Goal: Transaction & Acquisition: Purchase product/service

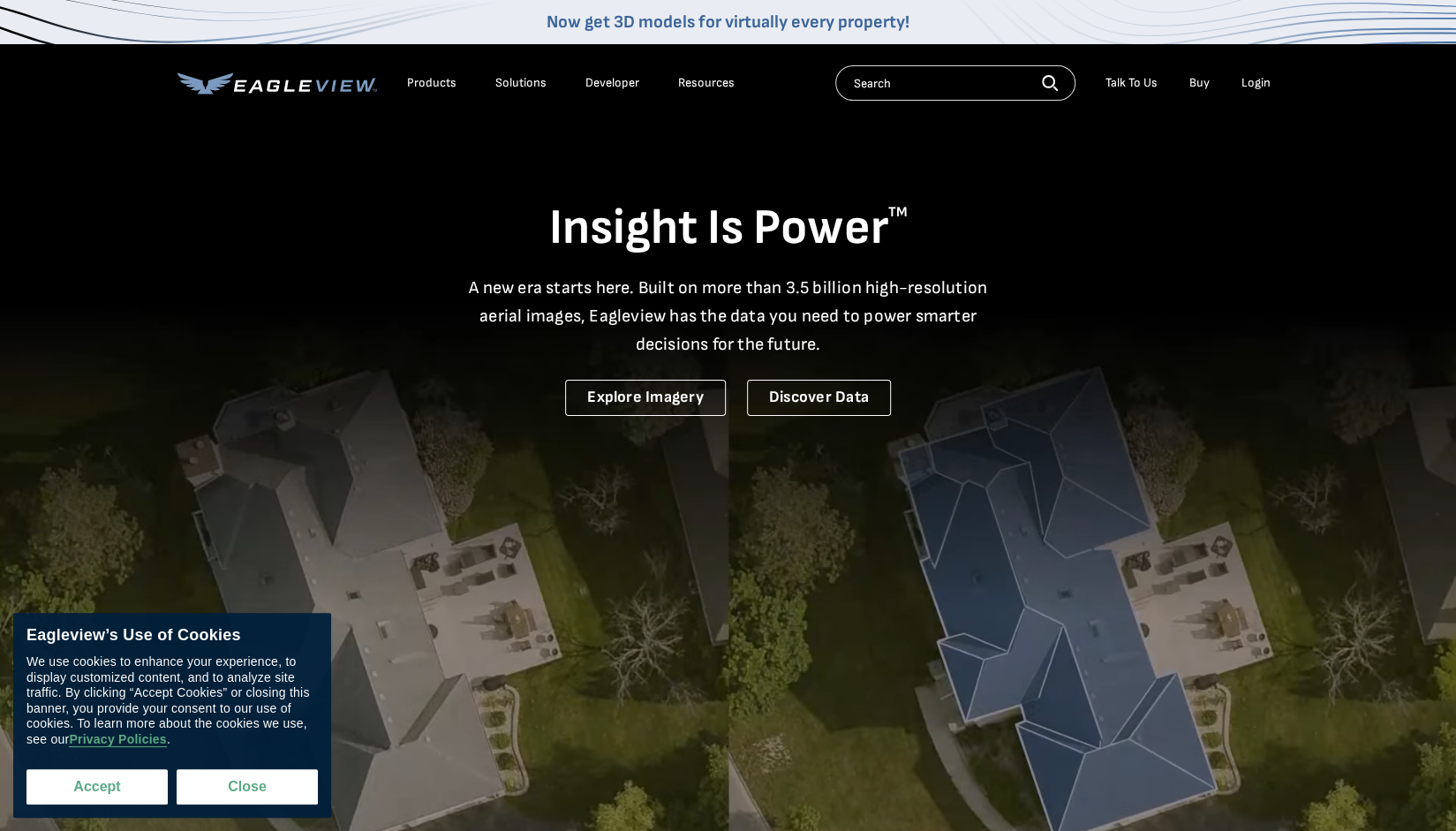
click at [63, 782] on button "Accept" at bounding box center [97, 786] width 141 height 35
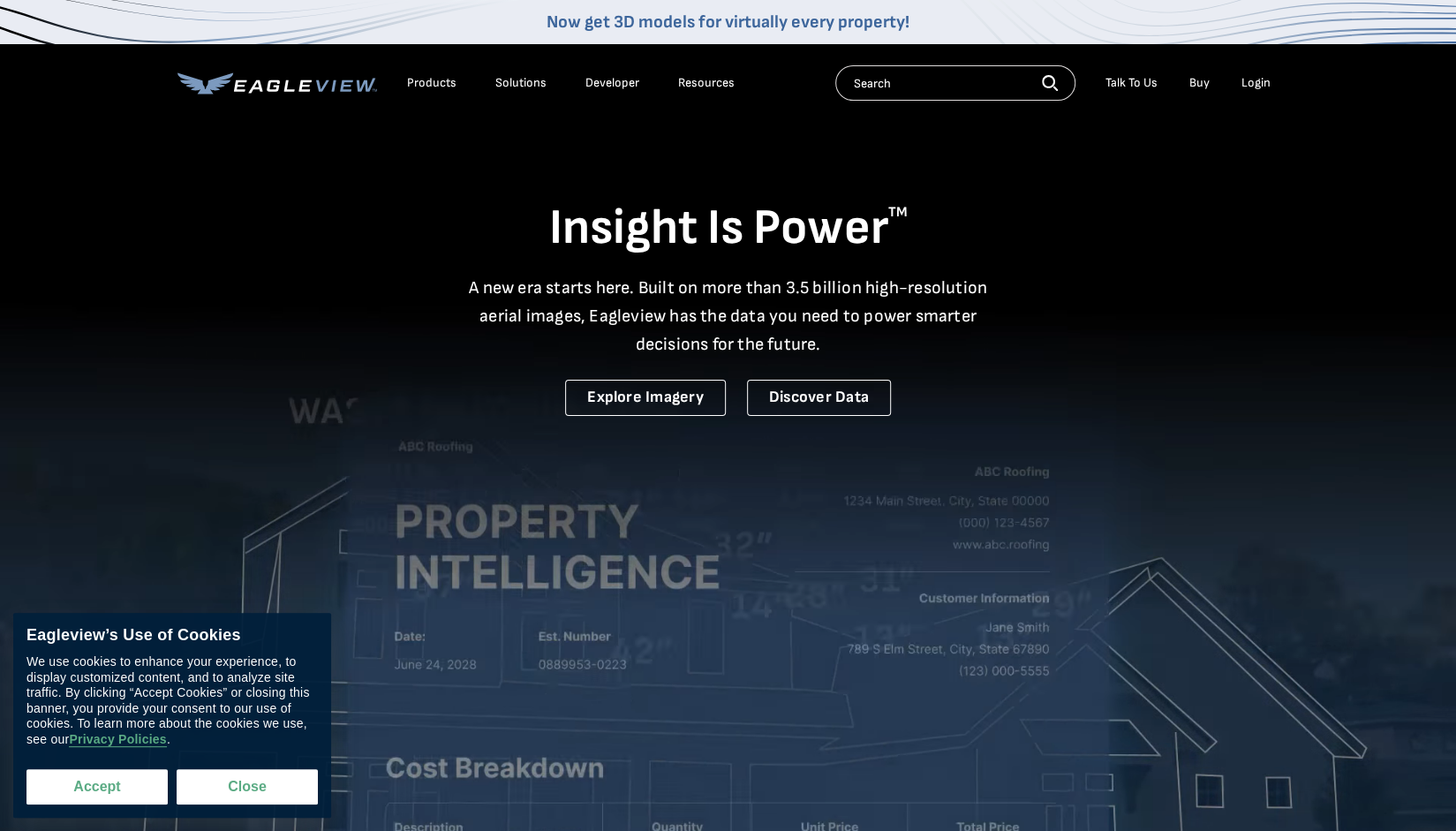
checkbox input "true"
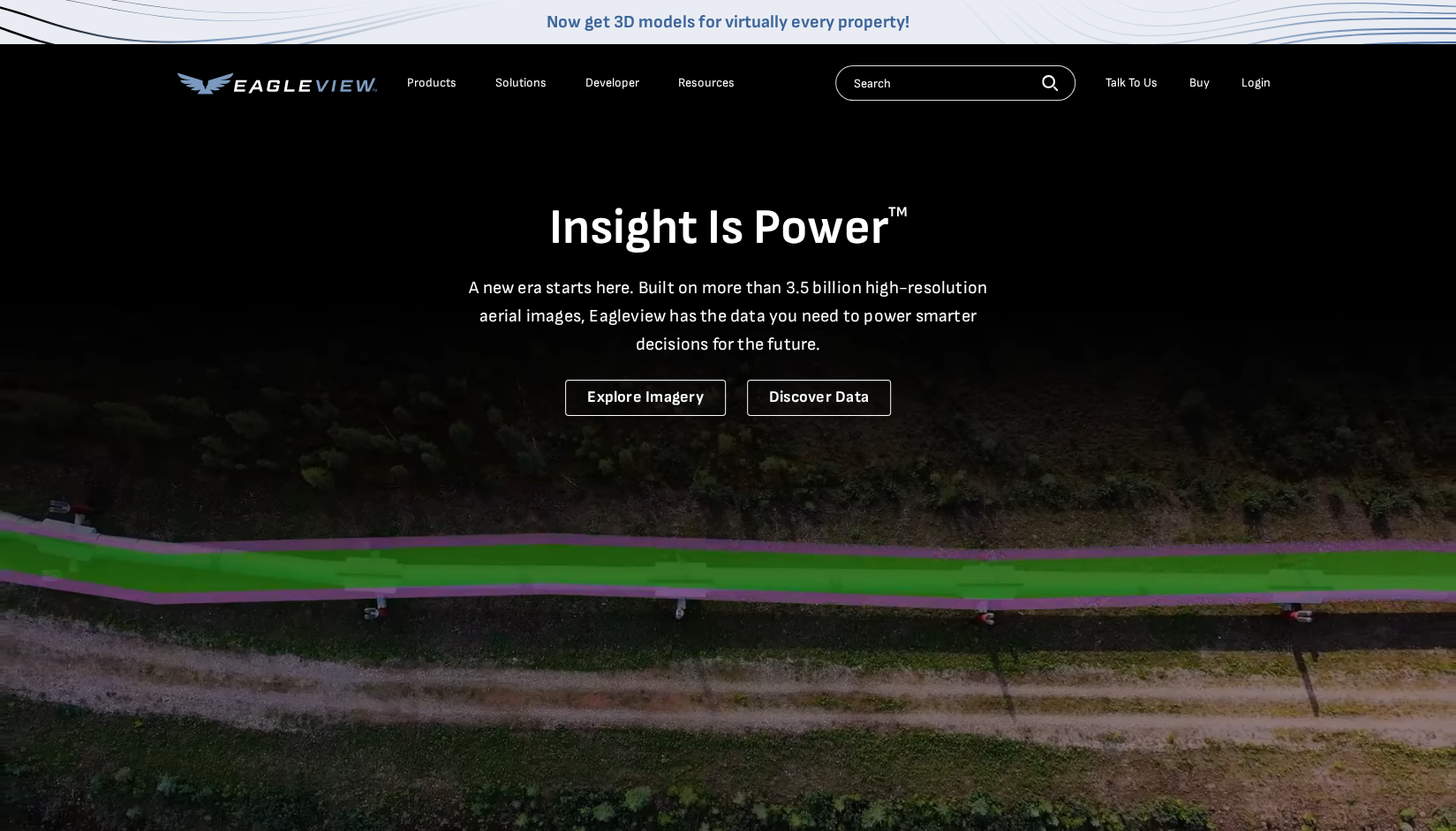
click at [423, 76] on div "Products" at bounding box center [432, 83] width 50 height 16
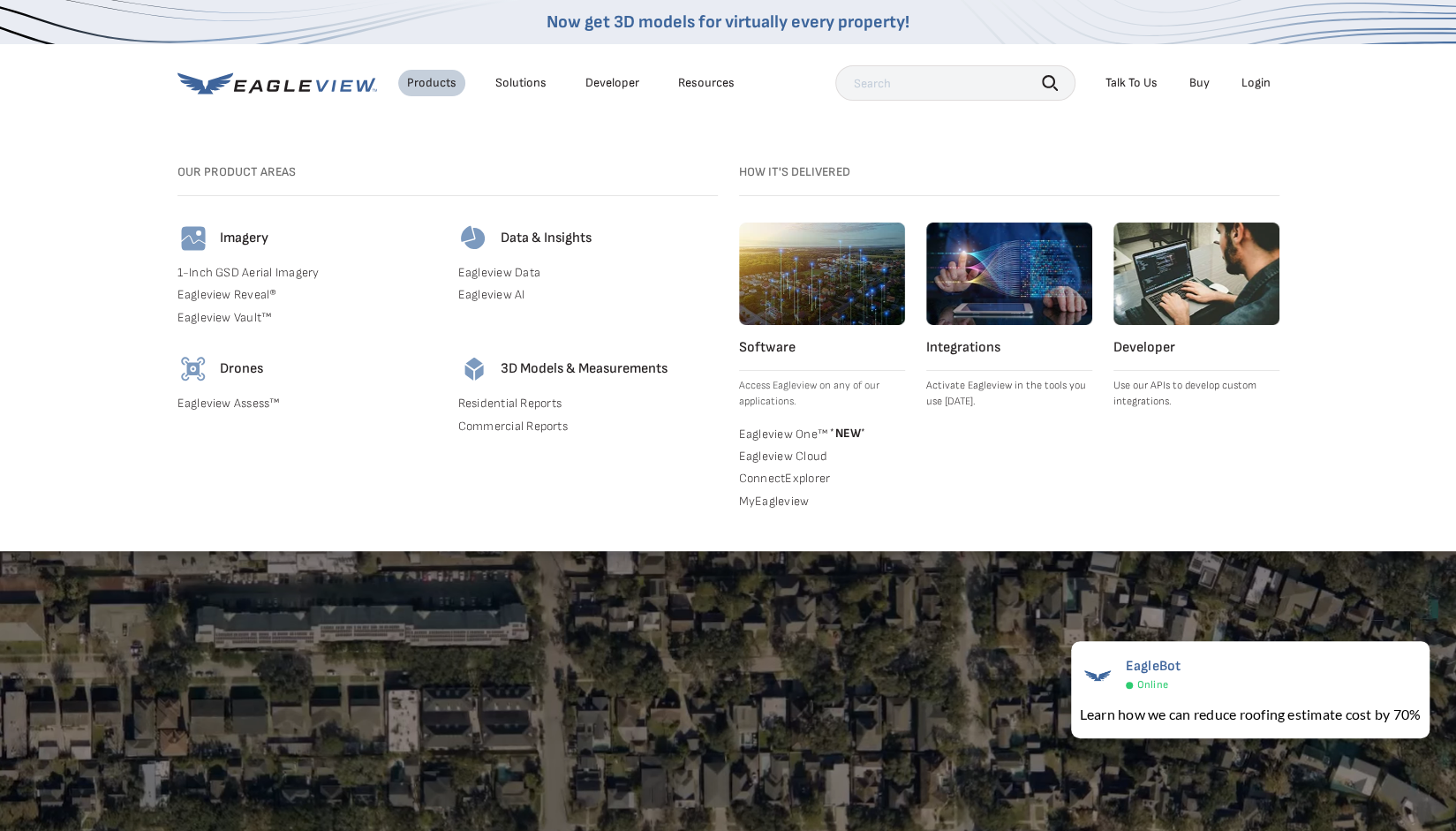
click at [254, 271] on link "1-Inch GSD Aerial Imagery" at bounding box center [308, 272] width 260 height 16
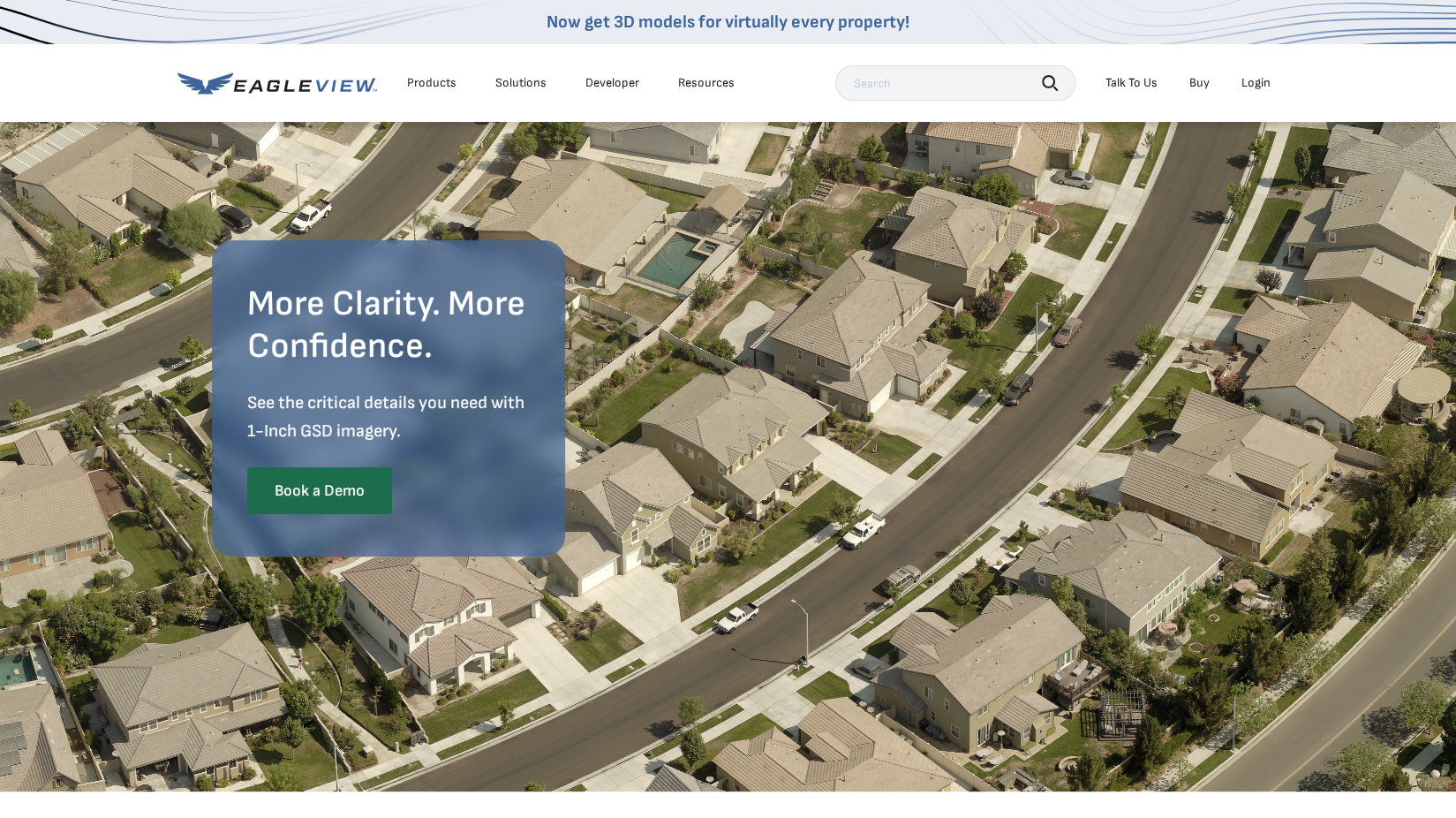
click at [1252, 82] on div "Login" at bounding box center [1255, 83] width 29 height 16
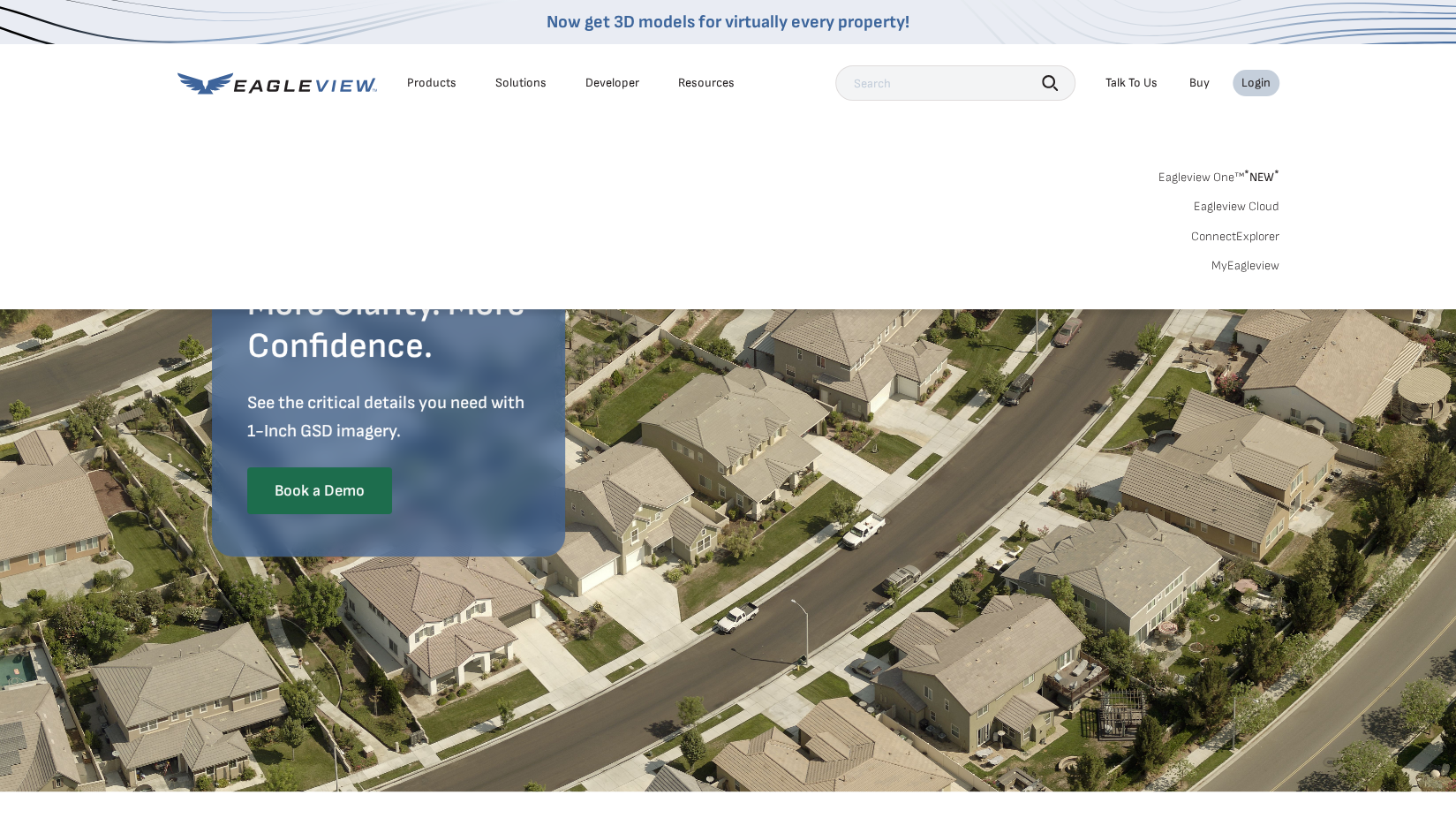
click at [1249, 267] on link "MyEagleview" at bounding box center [1245, 266] width 68 height 16
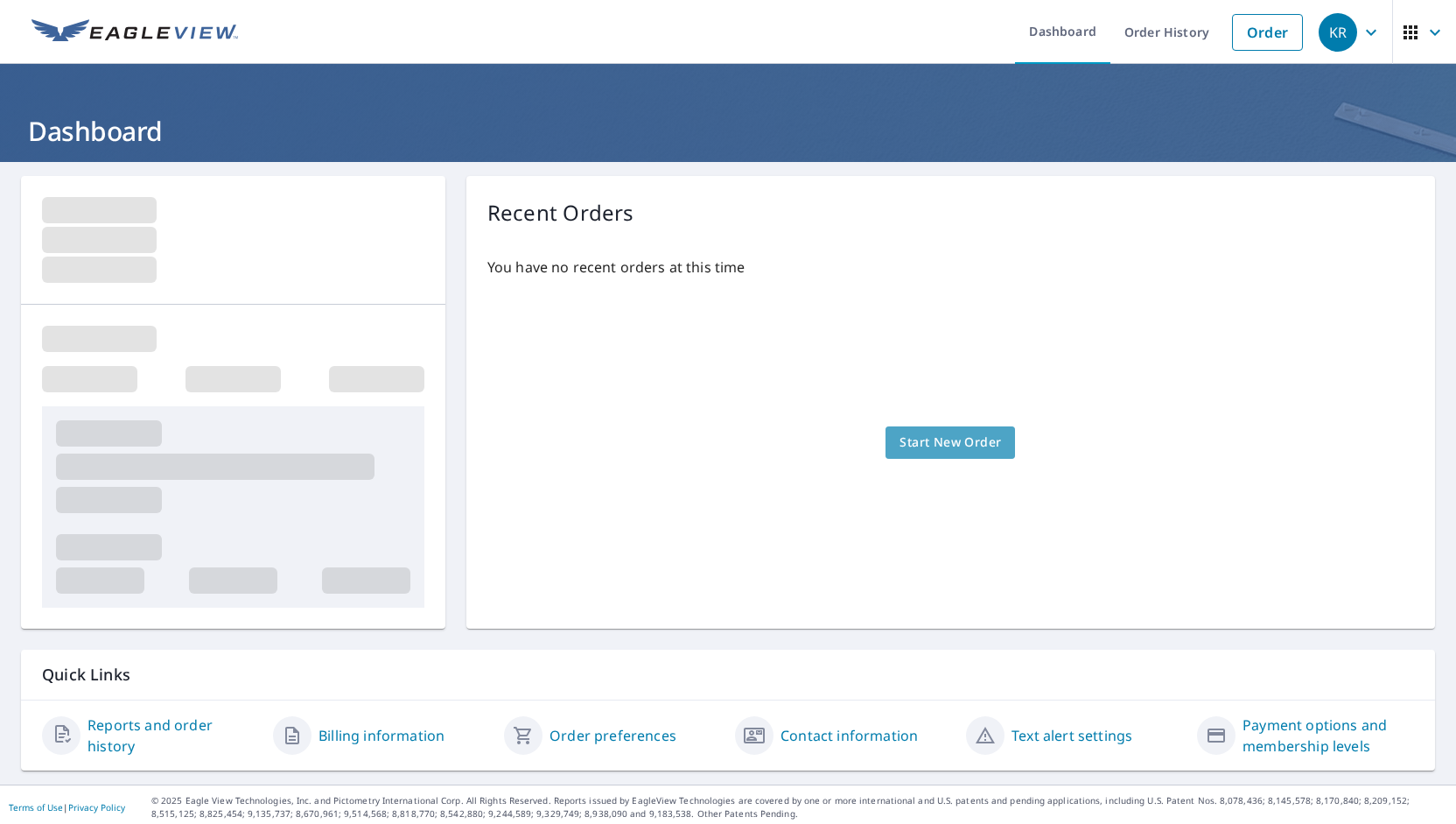
click at [930, 449] on span "Start New Order" at bounding box center [950, 442] width 101 height 22
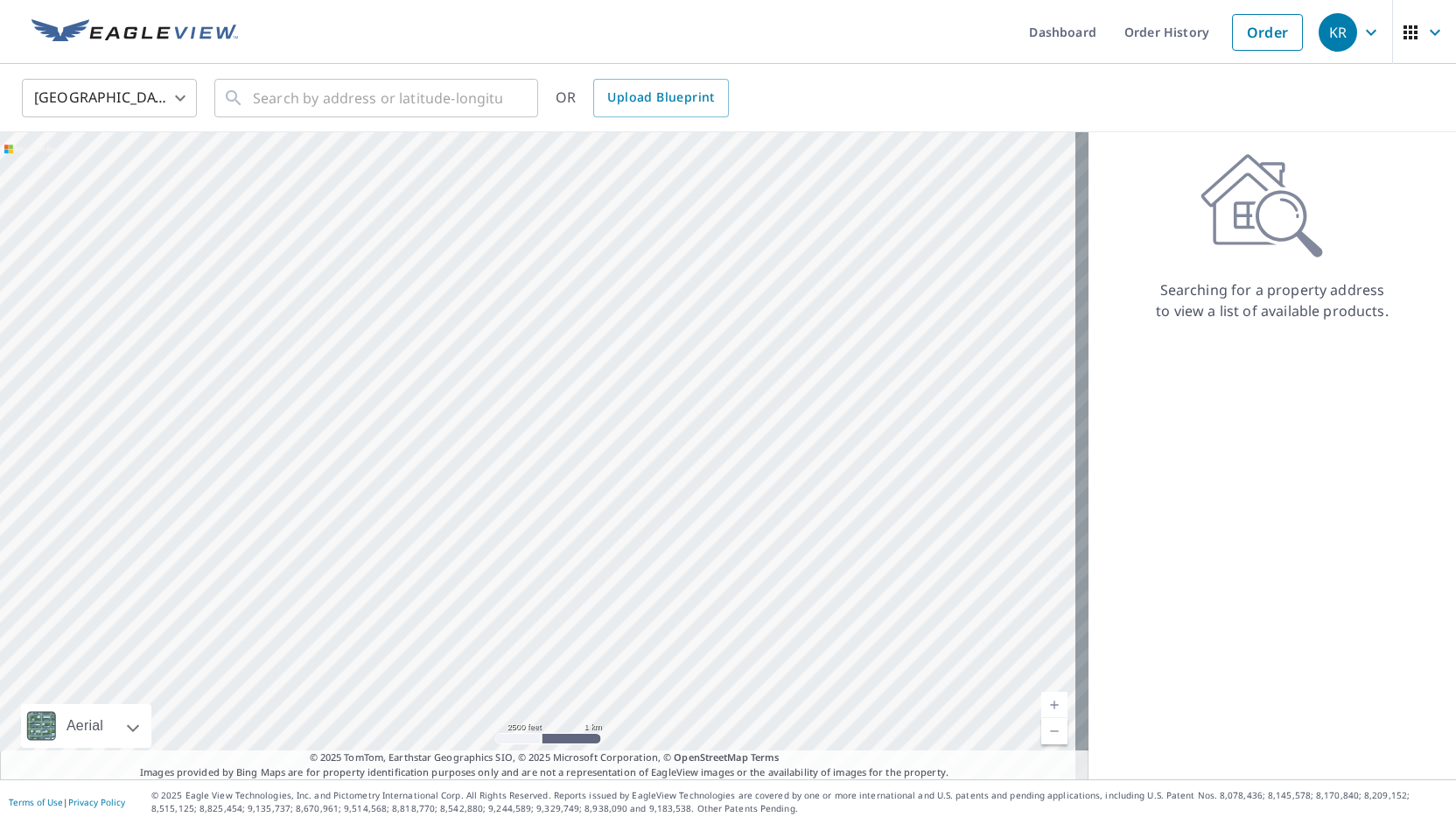
drag, startPoint x: 506, startPoint y: 263, endPoint x: 869, endPoint y: 561, distance: 469.7
click at [869, 561] on div at bounding box center [543, 456] width 1088 height 647
drag, startPoint x: 899, startPoint y: 365, endPoint x: 639, endPoint y: 562, distance: 326.2
click at [639, 562] on div at bounding box center [543, 456] width 1088 height 647
drag, startPoint x: 616, startPoint y: 278, endPoint x: 586, endPoint y: 715, distance: 438.0
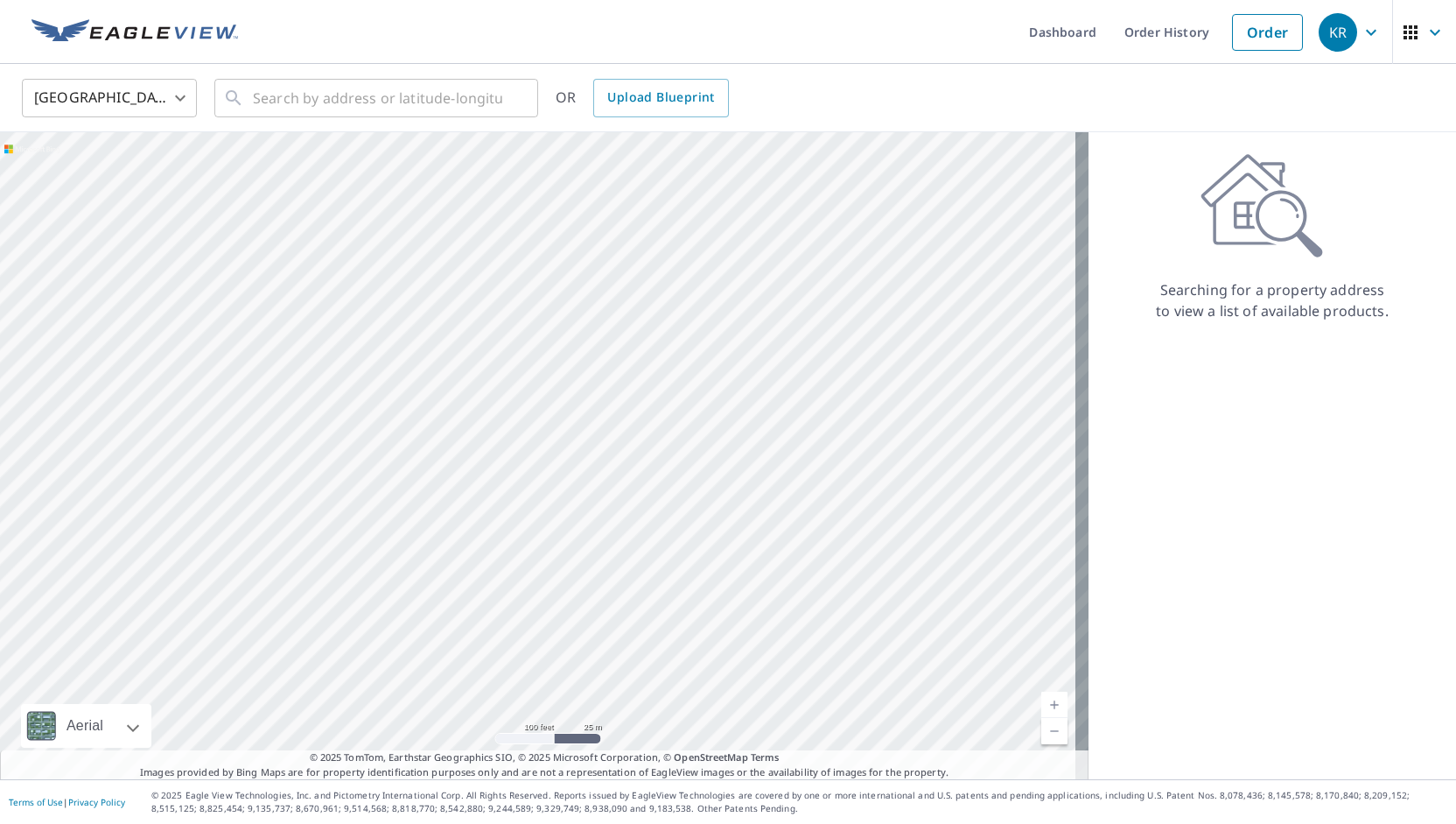
click at [586, 715] on div at bounding box center [543, 456] width 1088 height 647
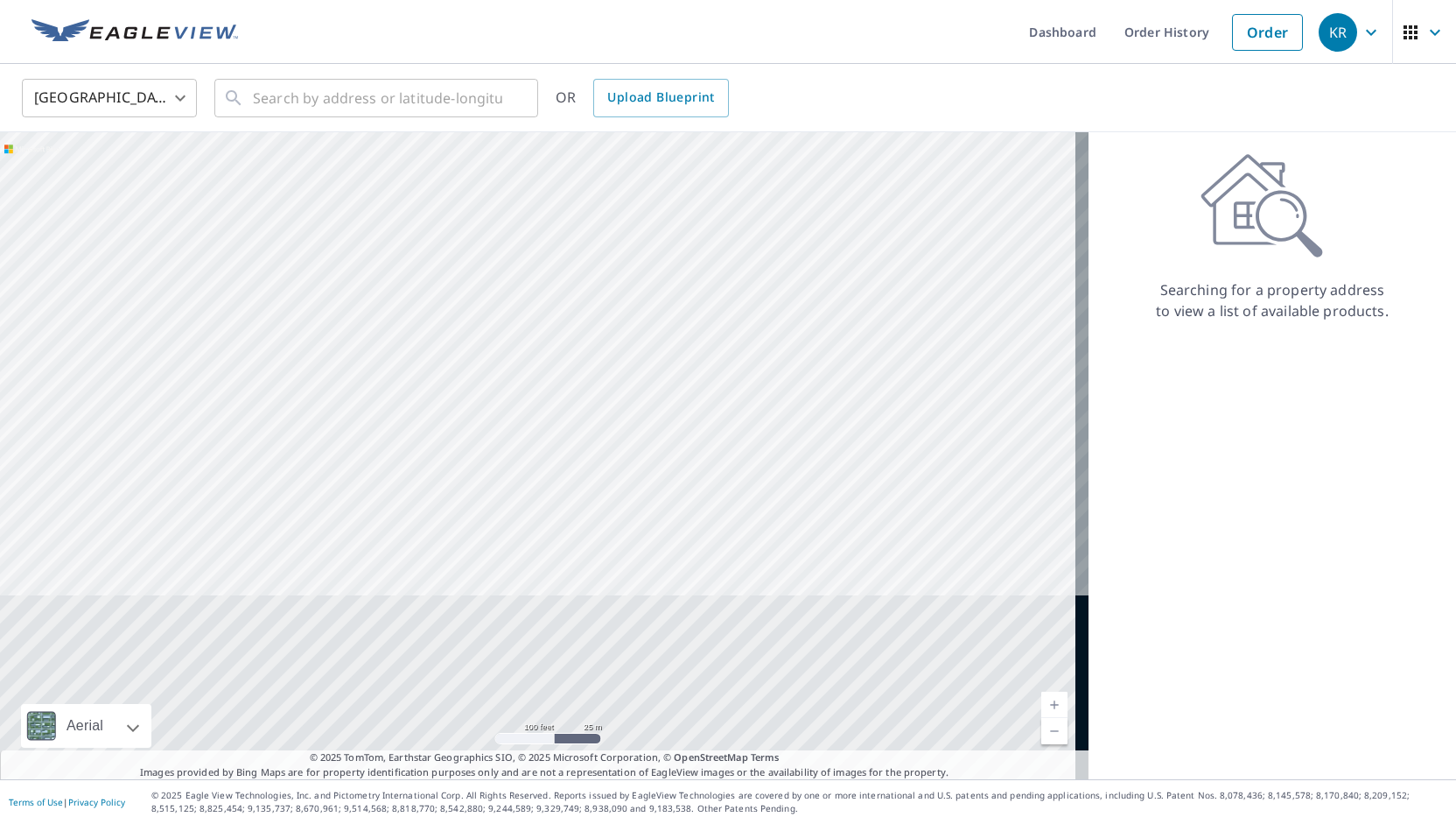
drag, startPoint x: 658, startPoint y: 529, endPoint x: 635, endPoint y: 258, distance: 272.0
click at [635, 258] on div at bounding box center [543, 456] width 1088 height 647
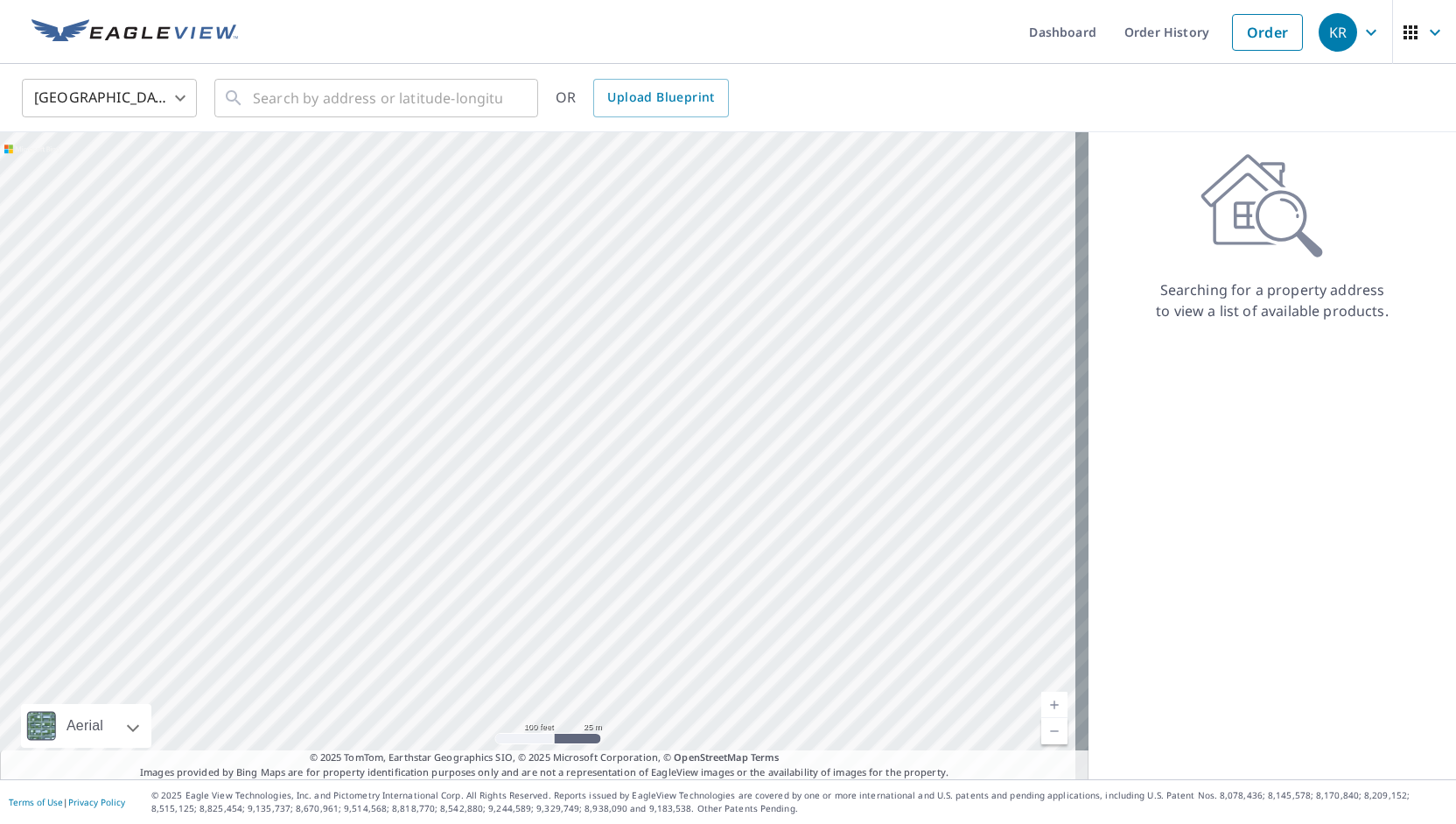
drag, startPoint x: 664, startPoint y: 445, endPoint x: 661, endPoint y: 398, distance: 47.1
click at [661, 398] on div at bounding box center [543, 456] width 1088 height 647
click at [737, 445] on div at bounding box center [543, 456] width 1088 height 647
click at [259, 108] on input "text" at bounding box center [377, 99] width 249 height 49
drag, startPoint x: 690, startPoint y: 241, endPoint x: 685, endPoint y: 661, distance: 420.0
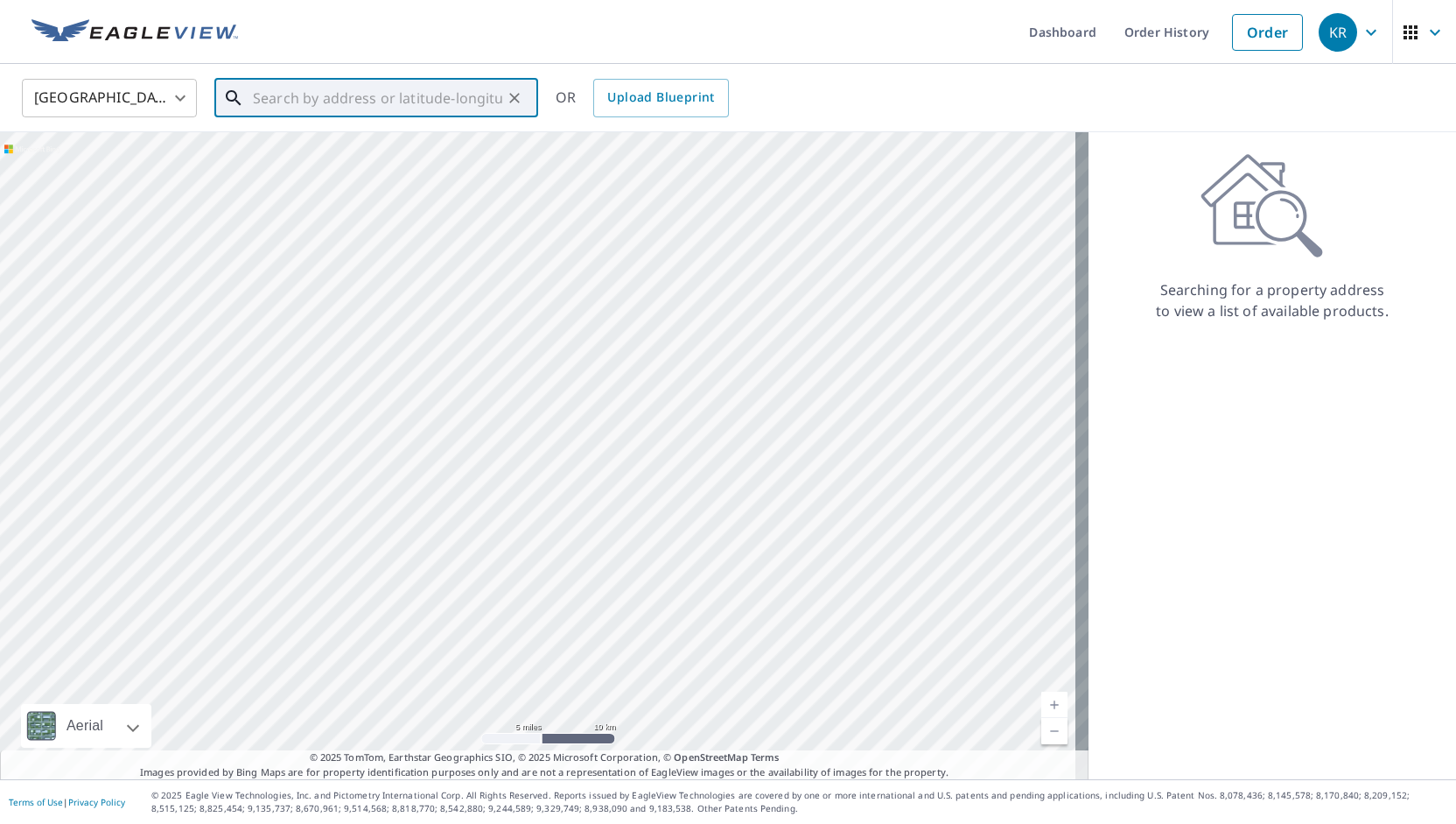
click at [685, 661] on div at bounding box center [543, 456] width 1088 height 647
drag, startPoint x: 679, startPoint y: 207, endPoint x: 669, endPoint y: 330, distance: 123.4
click at [669, 330] on div at bounding box center [543, 456] width 1088 height 647
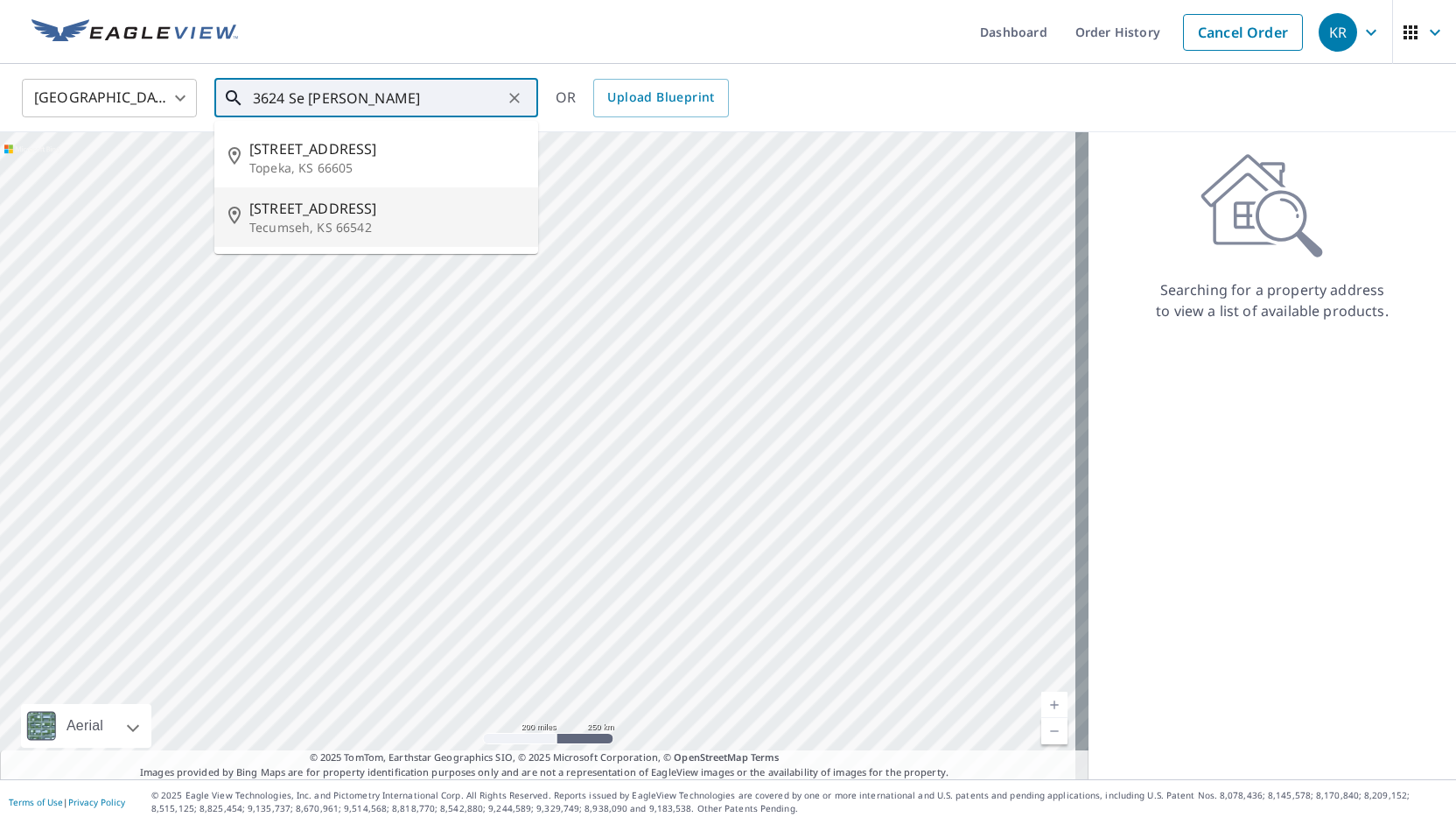
click at [311, 224] on p "Tecumseh, KS 66542" at bounding box center [386, 227] width 275 height 17
type input "3624 Se Tomahawk Dr Tecumseh, KS 66542"
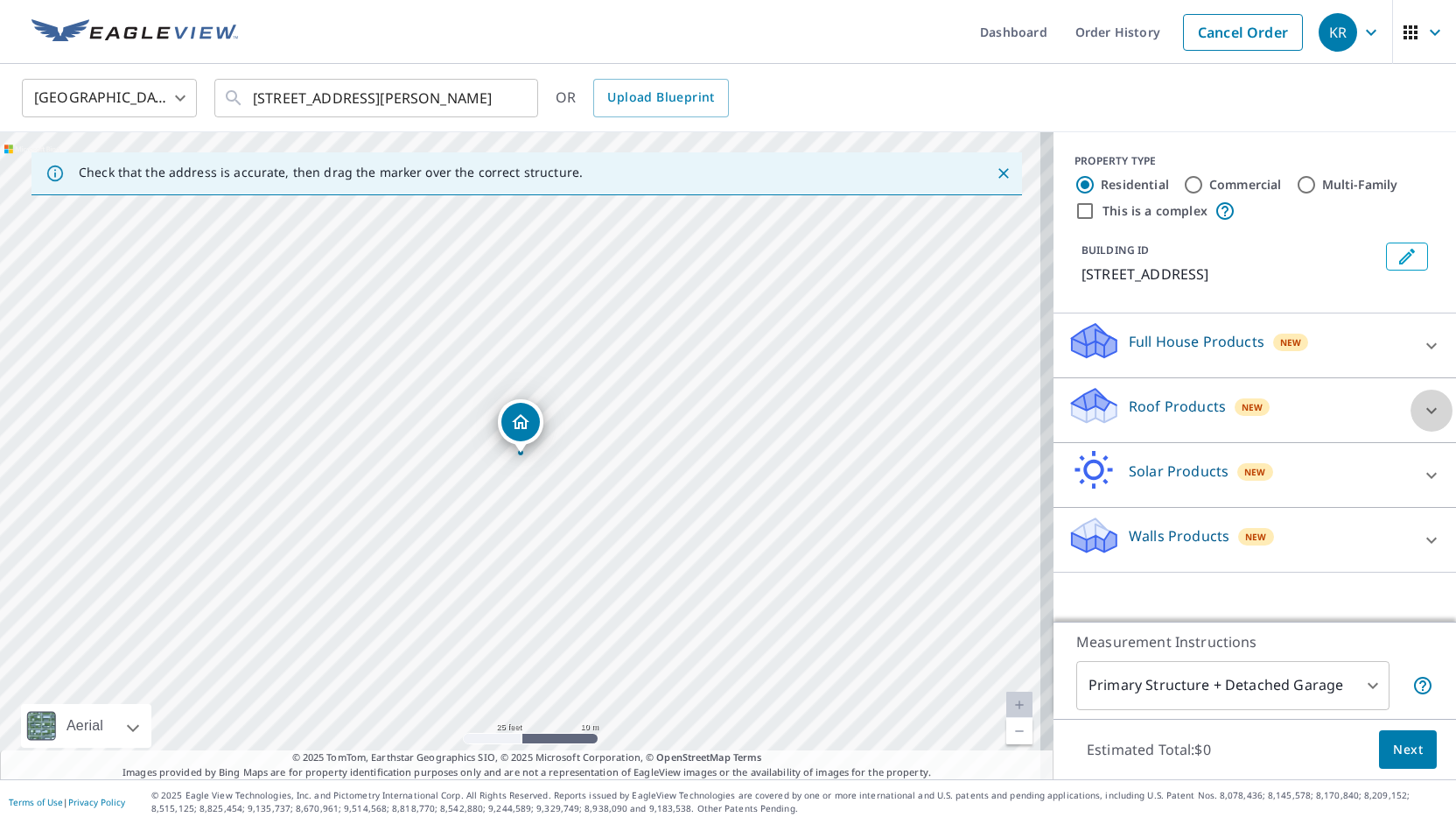
click at [1422, 410] on icon at bounding box center [1431, 410] width 21 height 21
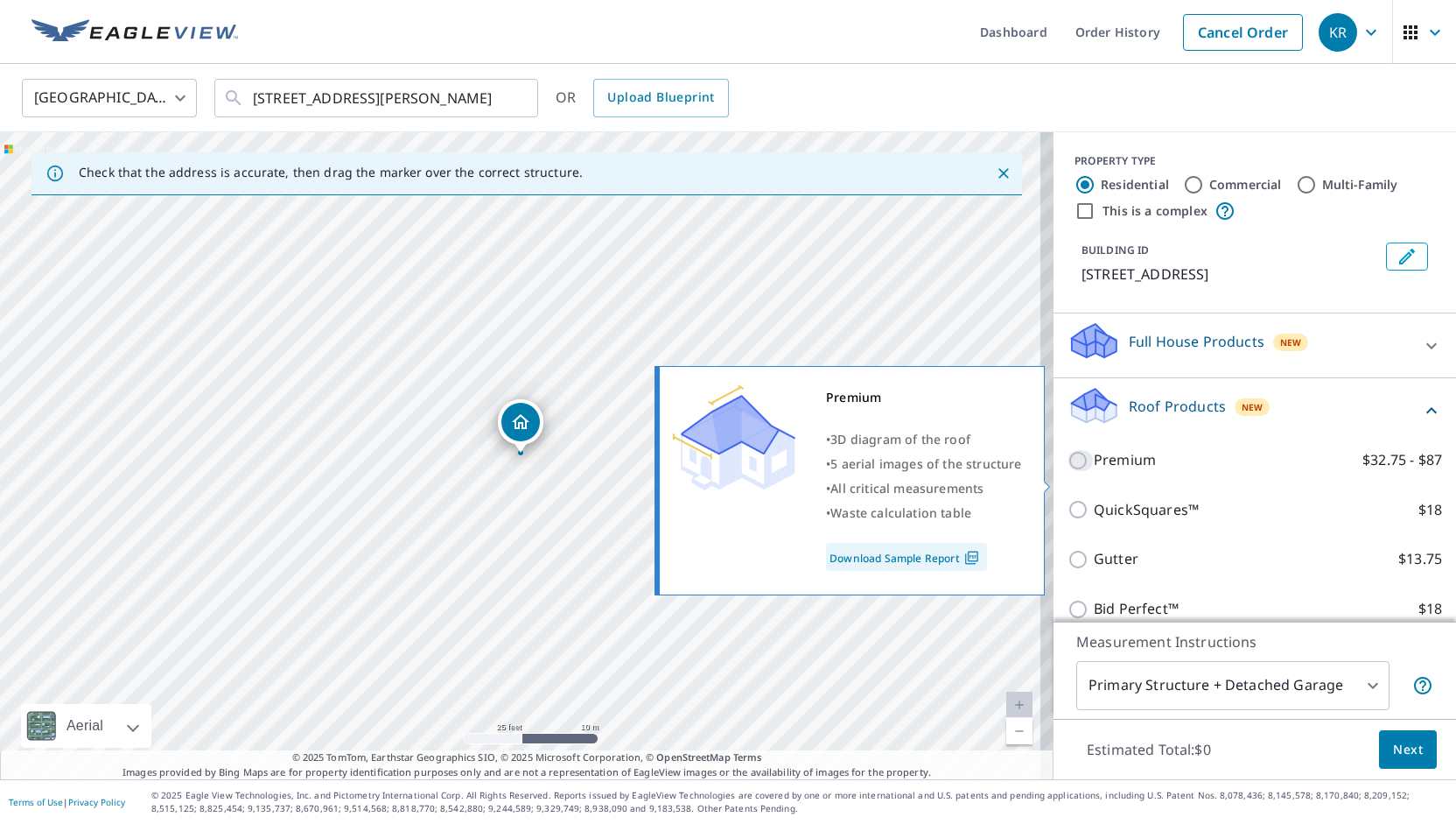
click at [1067, 471] on input "Premium $32.75 - $87" at bounding box center [1080, 460] width 27 height 21
checkbox input "true"
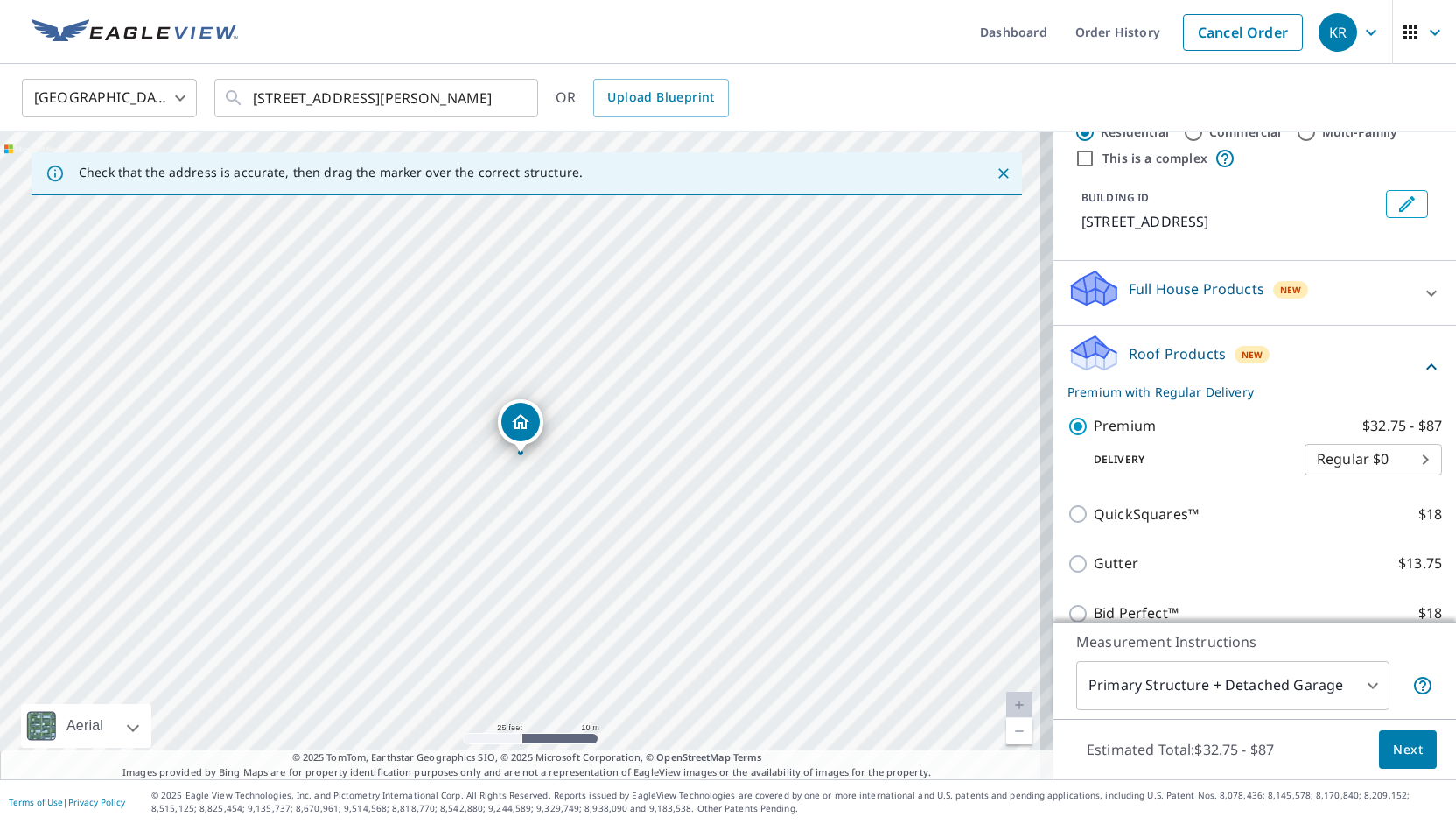
scroll to position [87, 0]
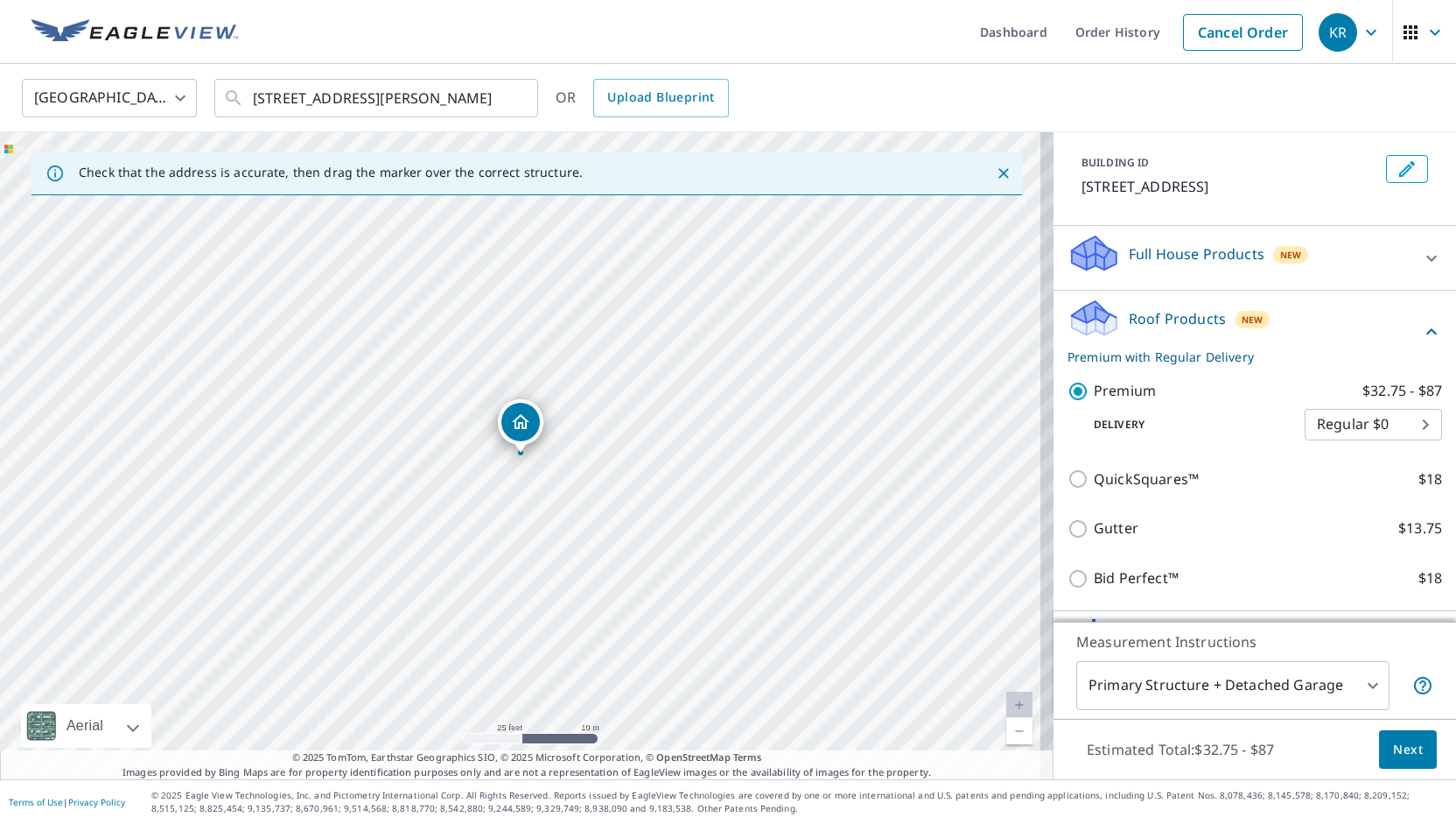
click at [1404, 754] on span "Next" at bounding box center [1407, 749] width 29 height 22
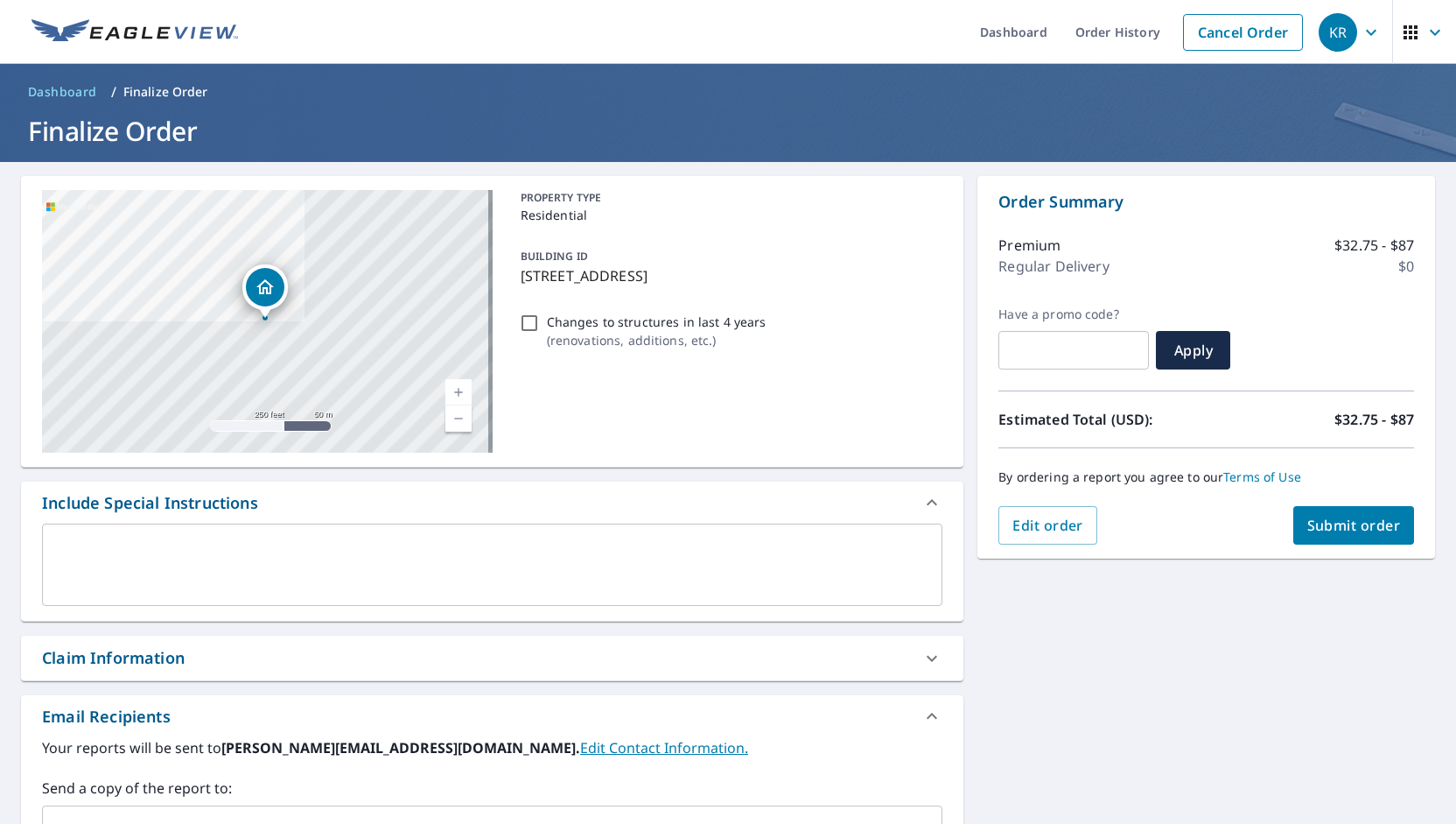
click at [1341, 522] on span "Submit order" at bounding box center [1353, 525] width 94 height 19
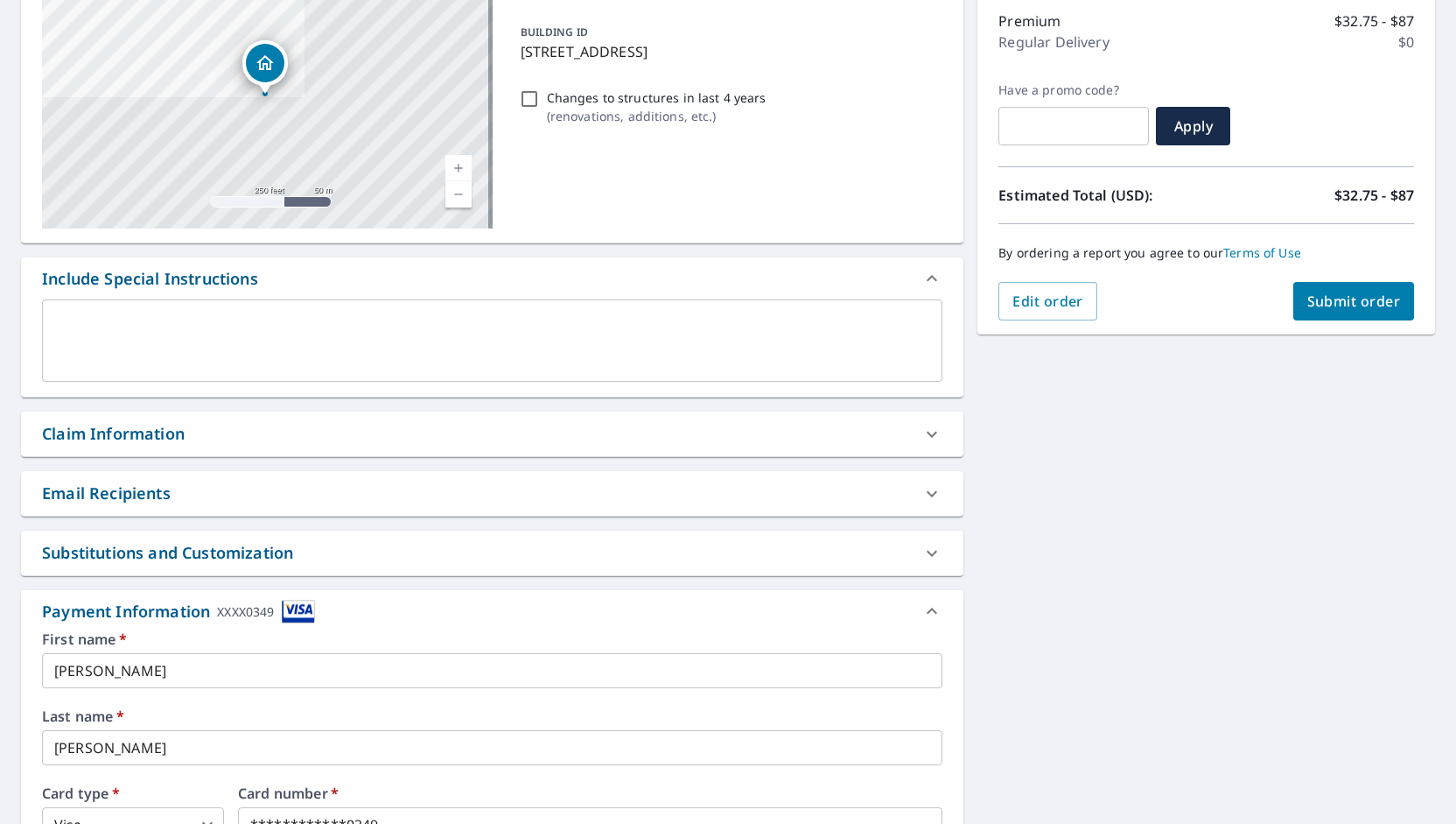
scroll to position [262, 0]
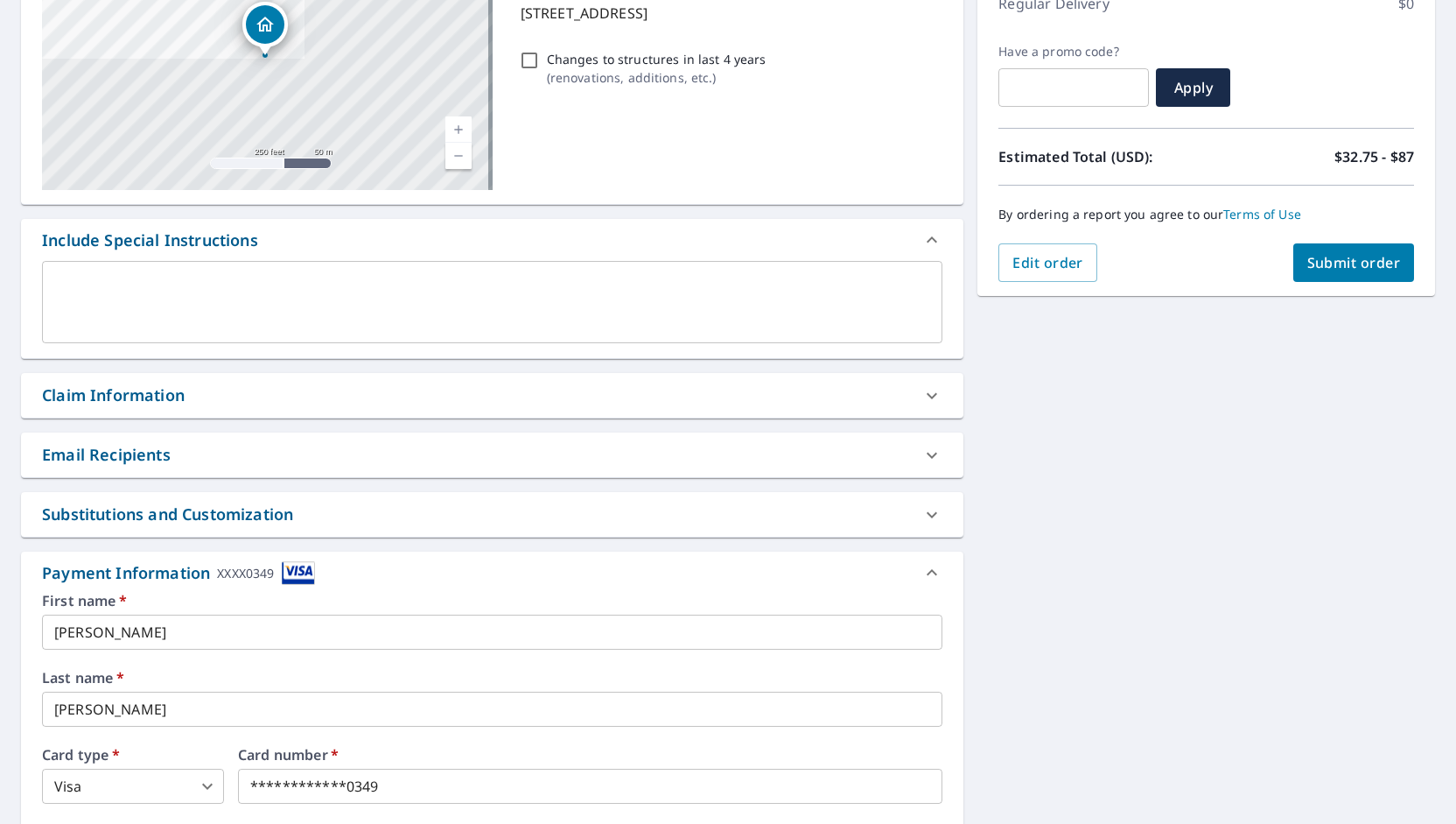
click at [925, 451] on icon at bounding box center [932, 455] width 21 height 21
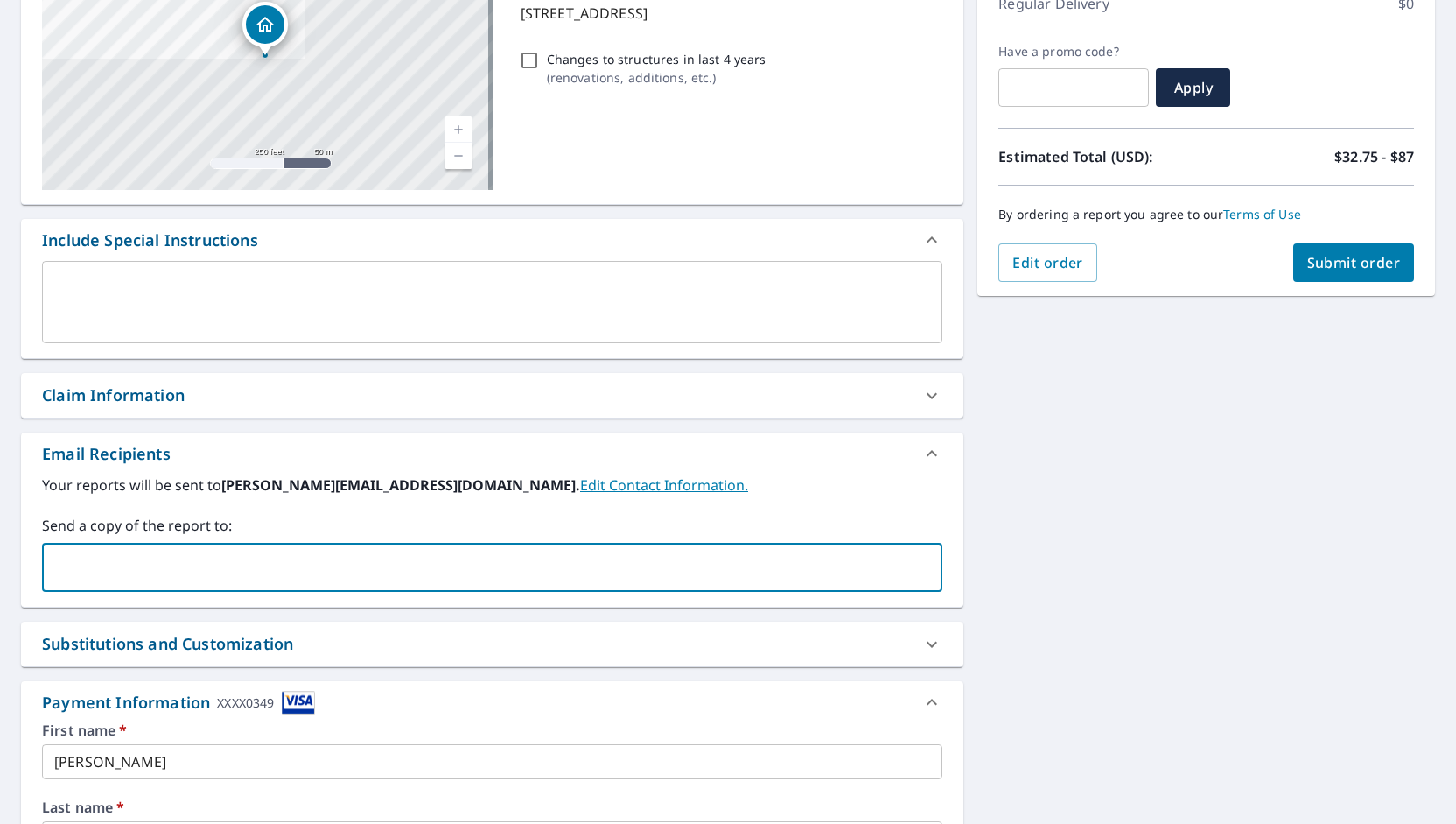
click at [96, 552] on input "text" at bounding box center [479, 566] width 858 height 33
type input "nathan@meridianroof.com"
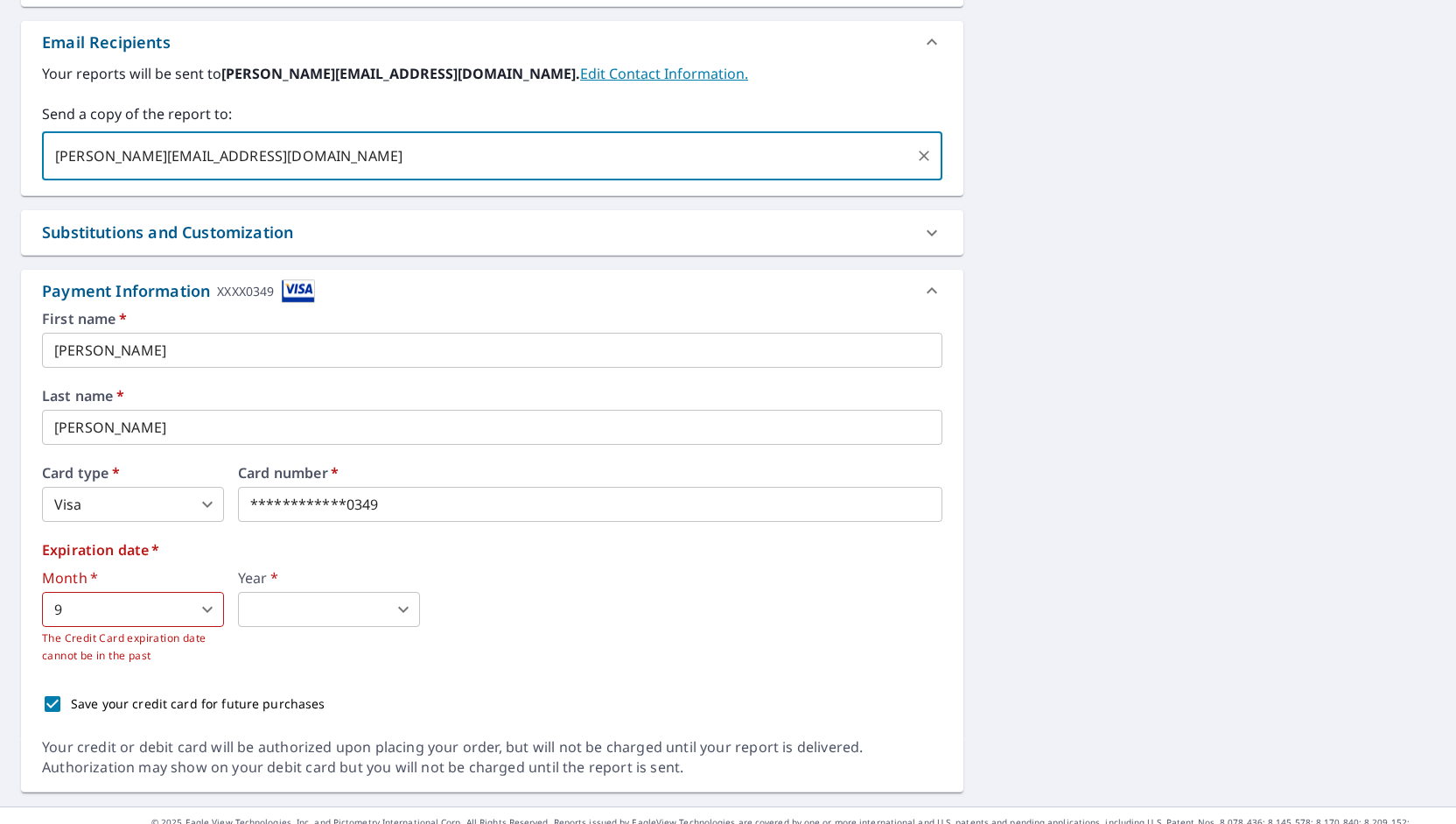
scroll to position [698, 0]
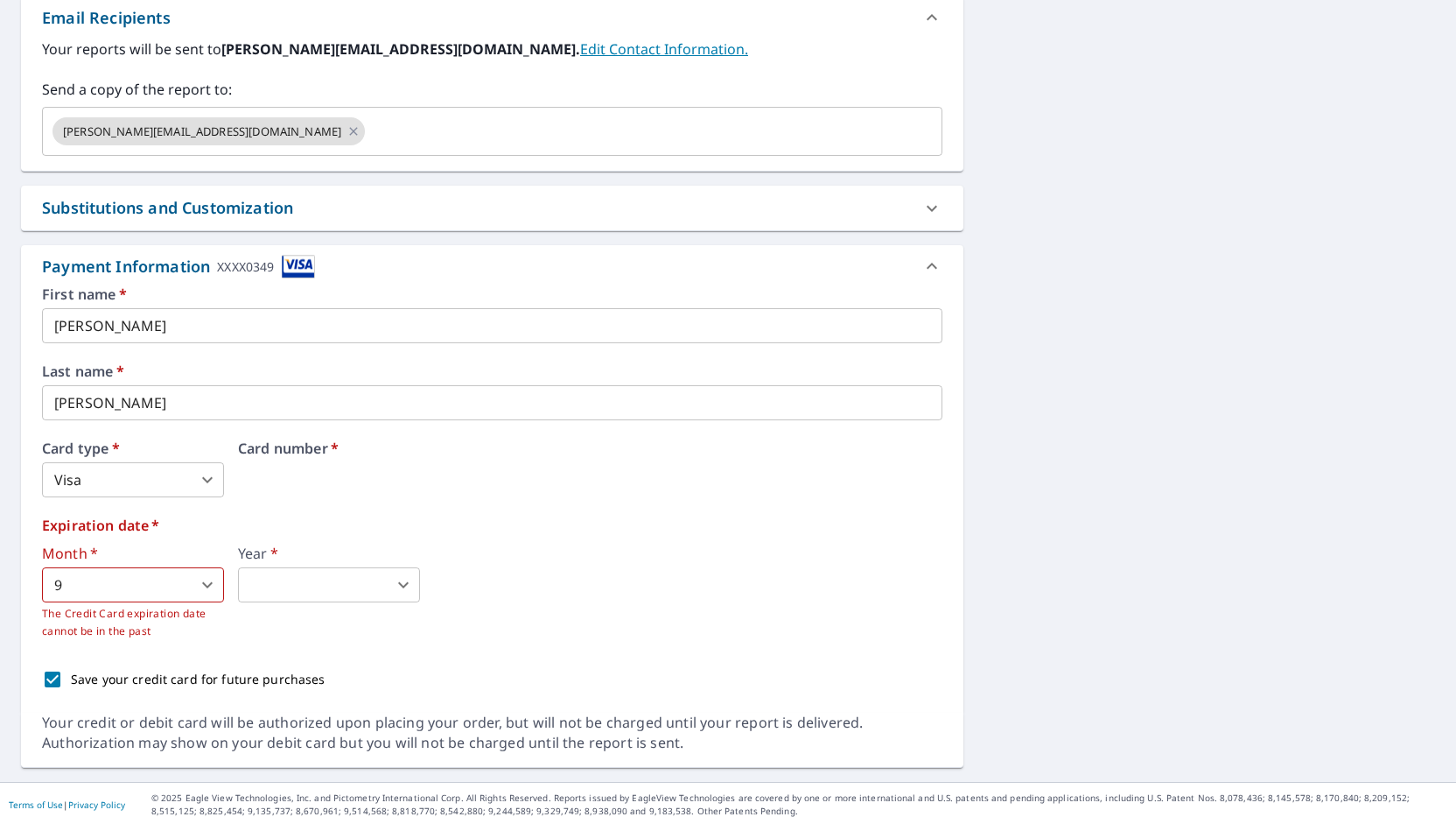
drag, startPoint x: 398, startPoint y: 479, endPoint x: 314, endPoint y: 476, distance: 84.1
click at [260, 518] on label "Expiration date   *" at bounding box center [491, 525] width 900 height 14
click at [204, 584] on body "KR KR Dashboard Order History Cancel Order KR Dashboard / Finalize Order Finali…" at bounding box center [728, 412] width 1456 height 824
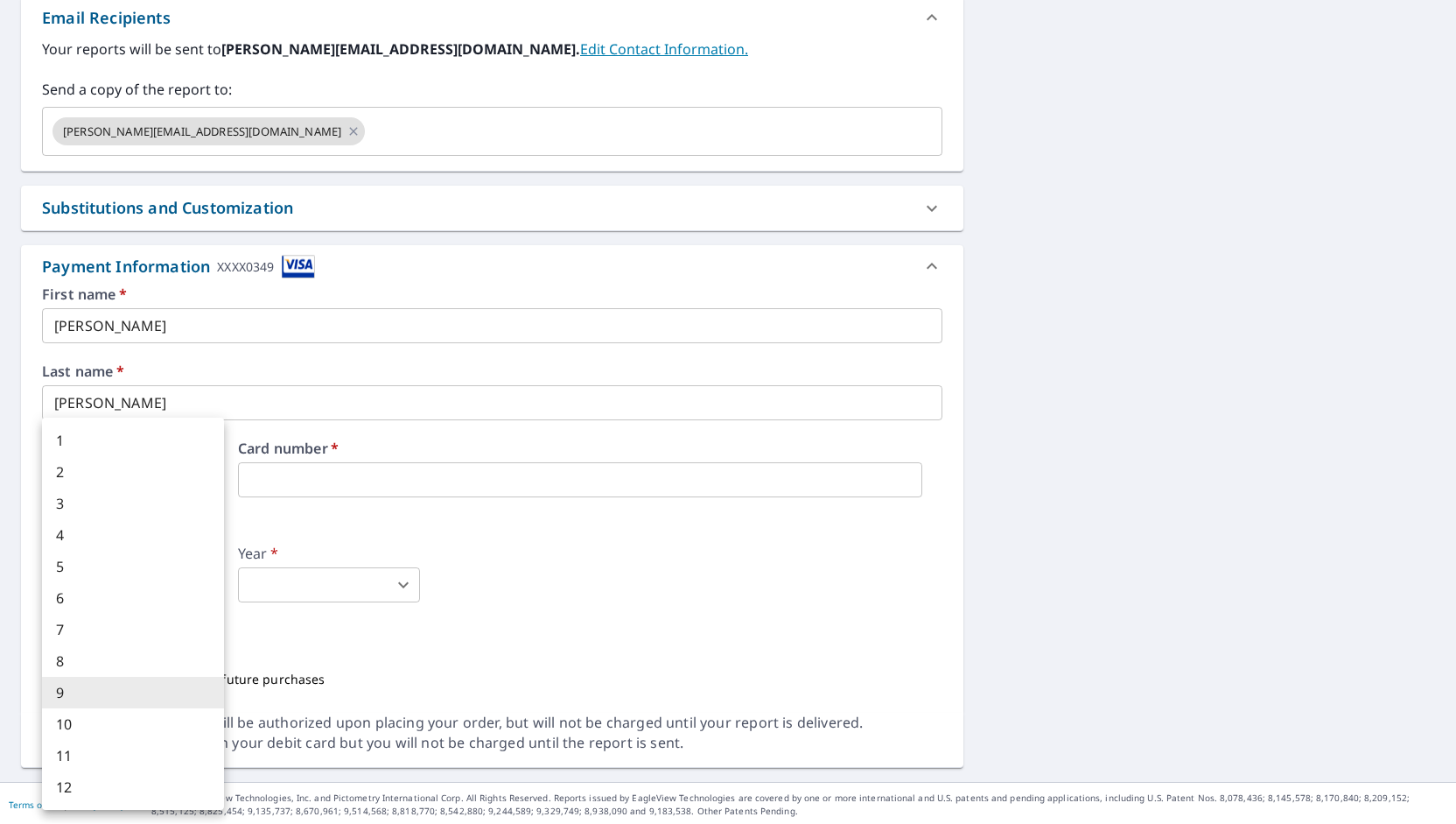
click at [95, 618] on li "7" at bounding box center [133, 629] width 182 height 31
type input "7"
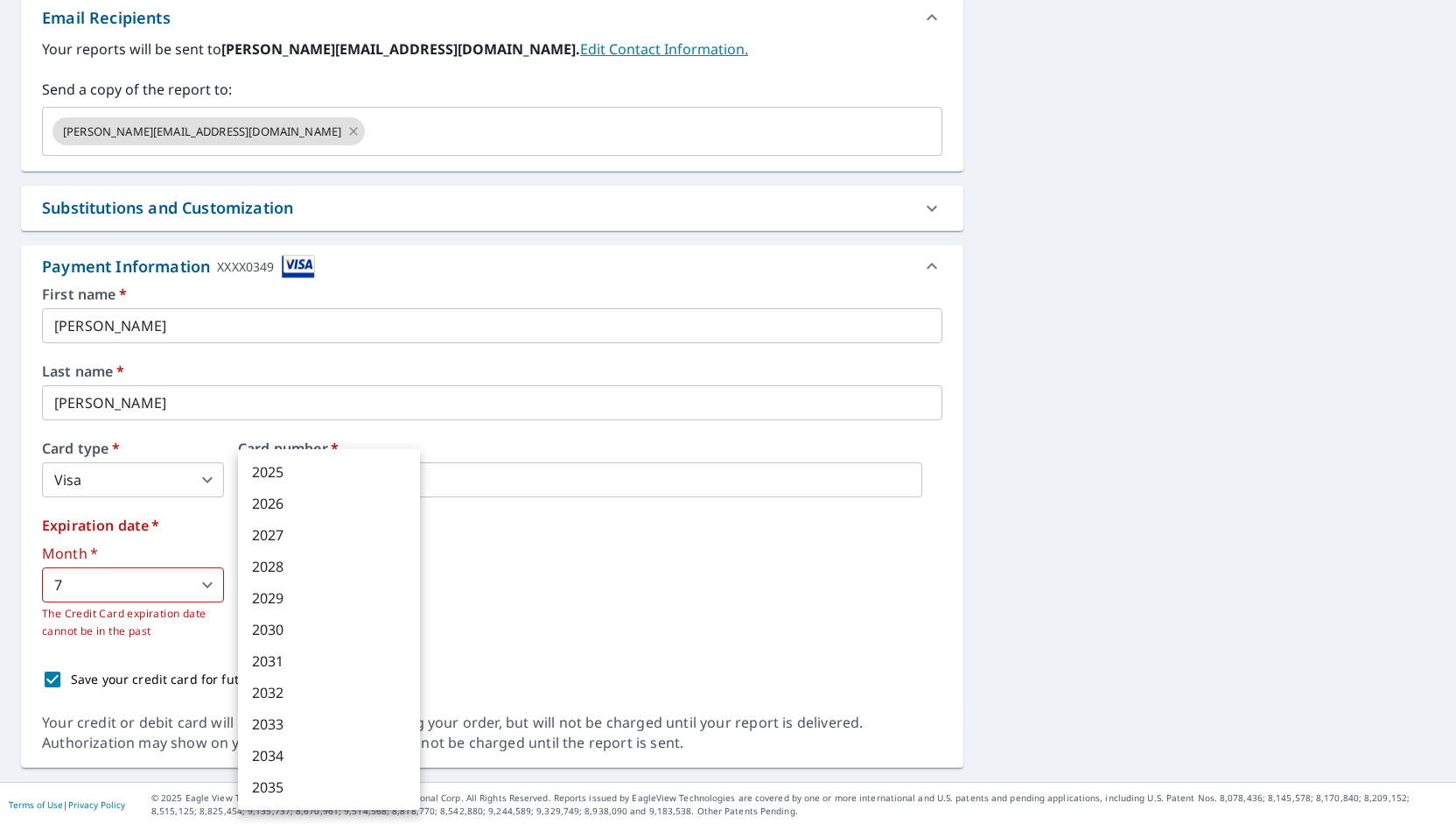
click at [311, 589] on body "KR KR Dashboard Order History Cancel Order KR Dashboard / Finalize Order Finali…" at bounding box center [728, 412] width 1456 height 824
click at [281, 627] on li "2030" at bounding box center [328, 629] width 182 height 31
type input "2030"
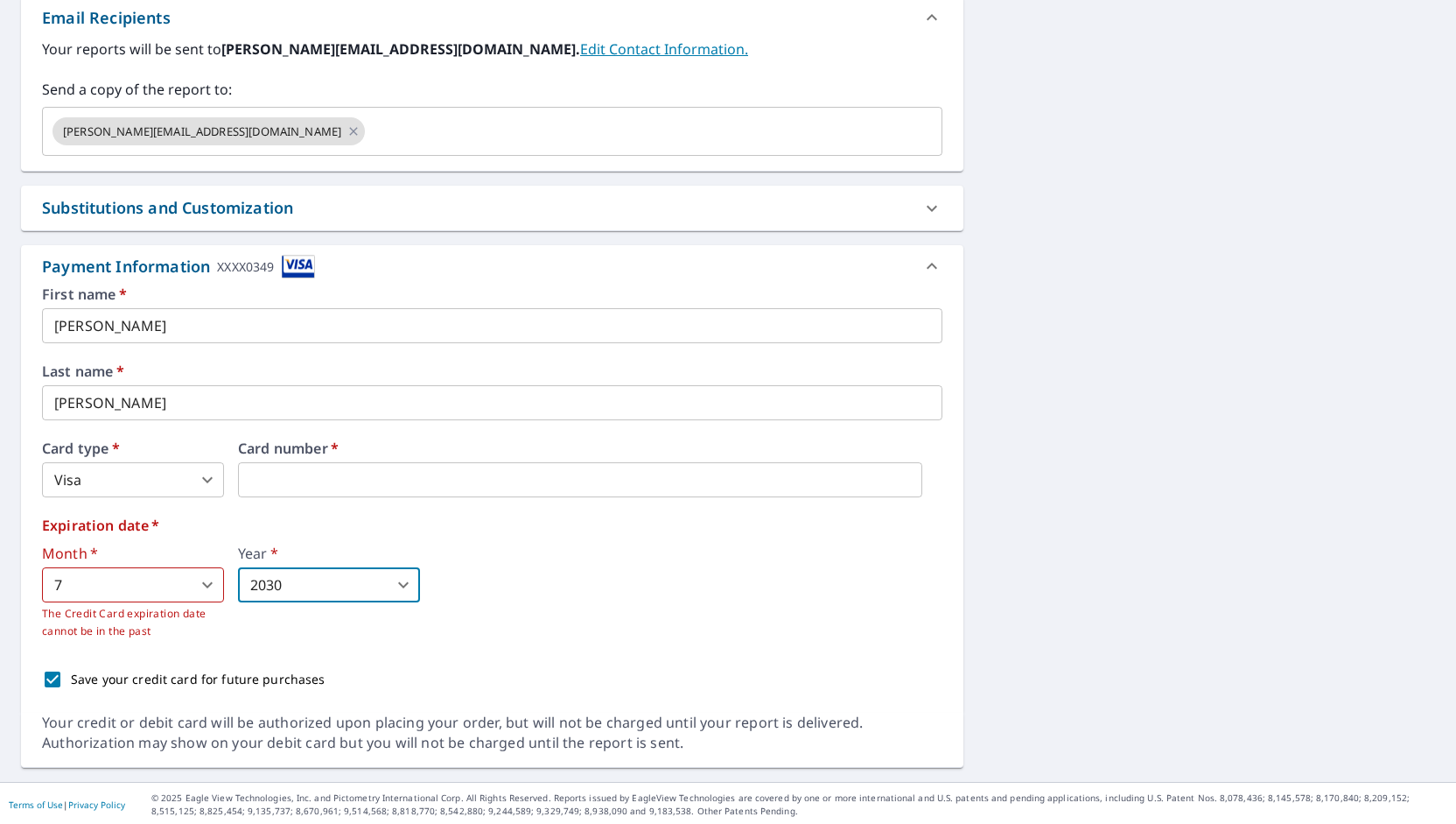
click at [489, 662] on div "Save your credit card for future purchases" at bounding box center [491, 679] width 900 height 37
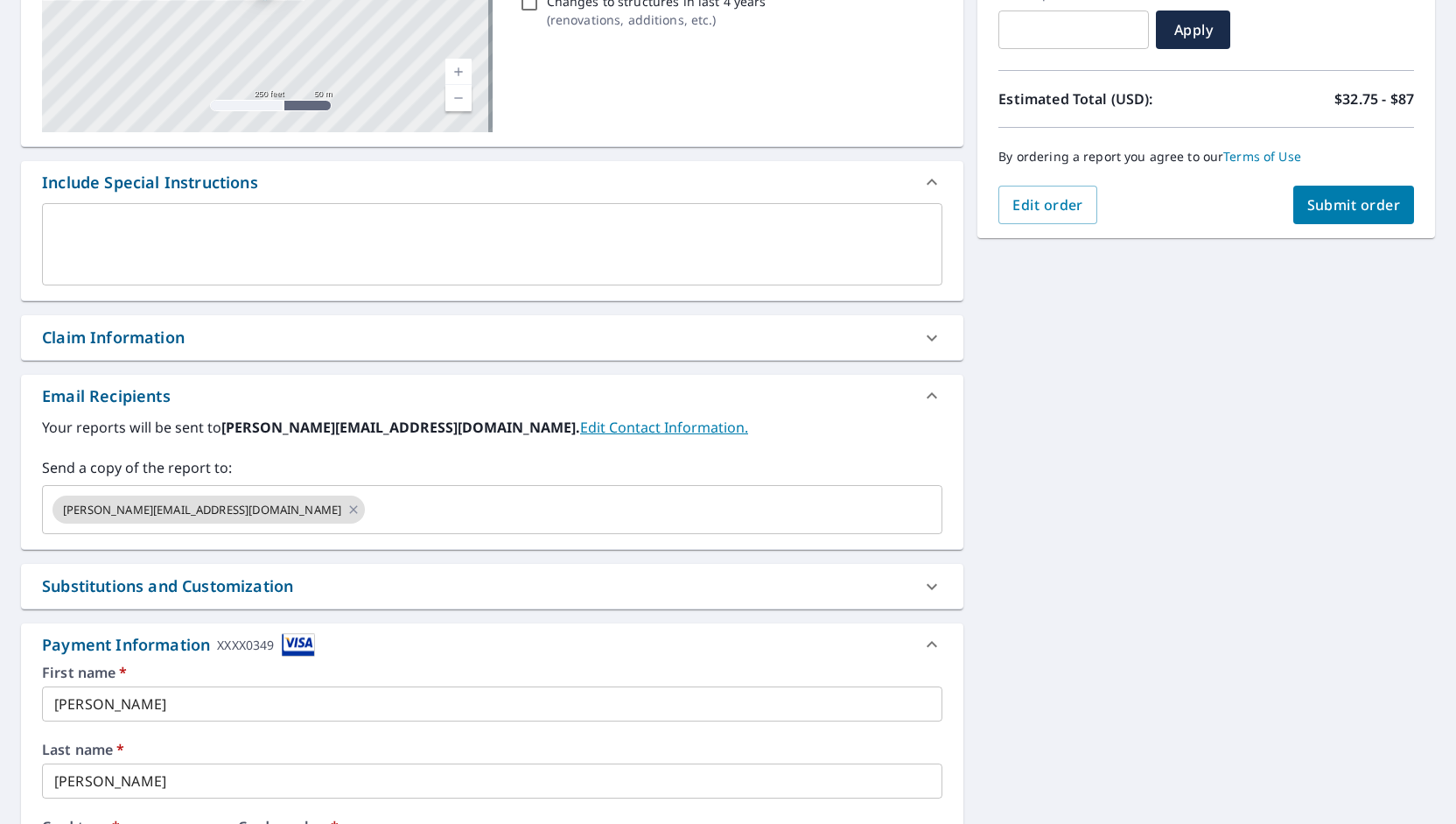
scroll to position [349, 0]
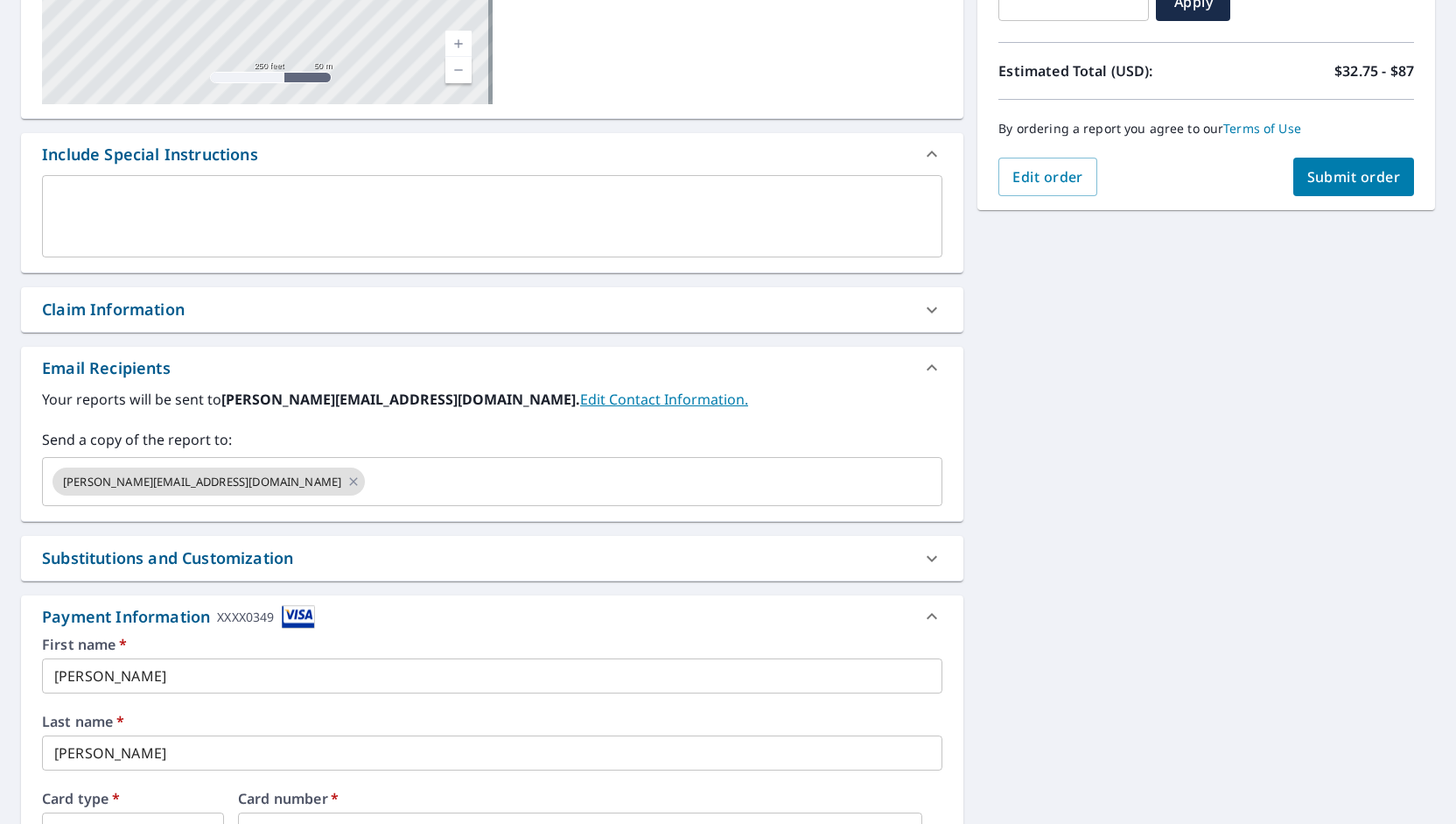
click at [580, 398] on link "Edit Contact Information." at bounding box center [664, 399] width 168 height 19
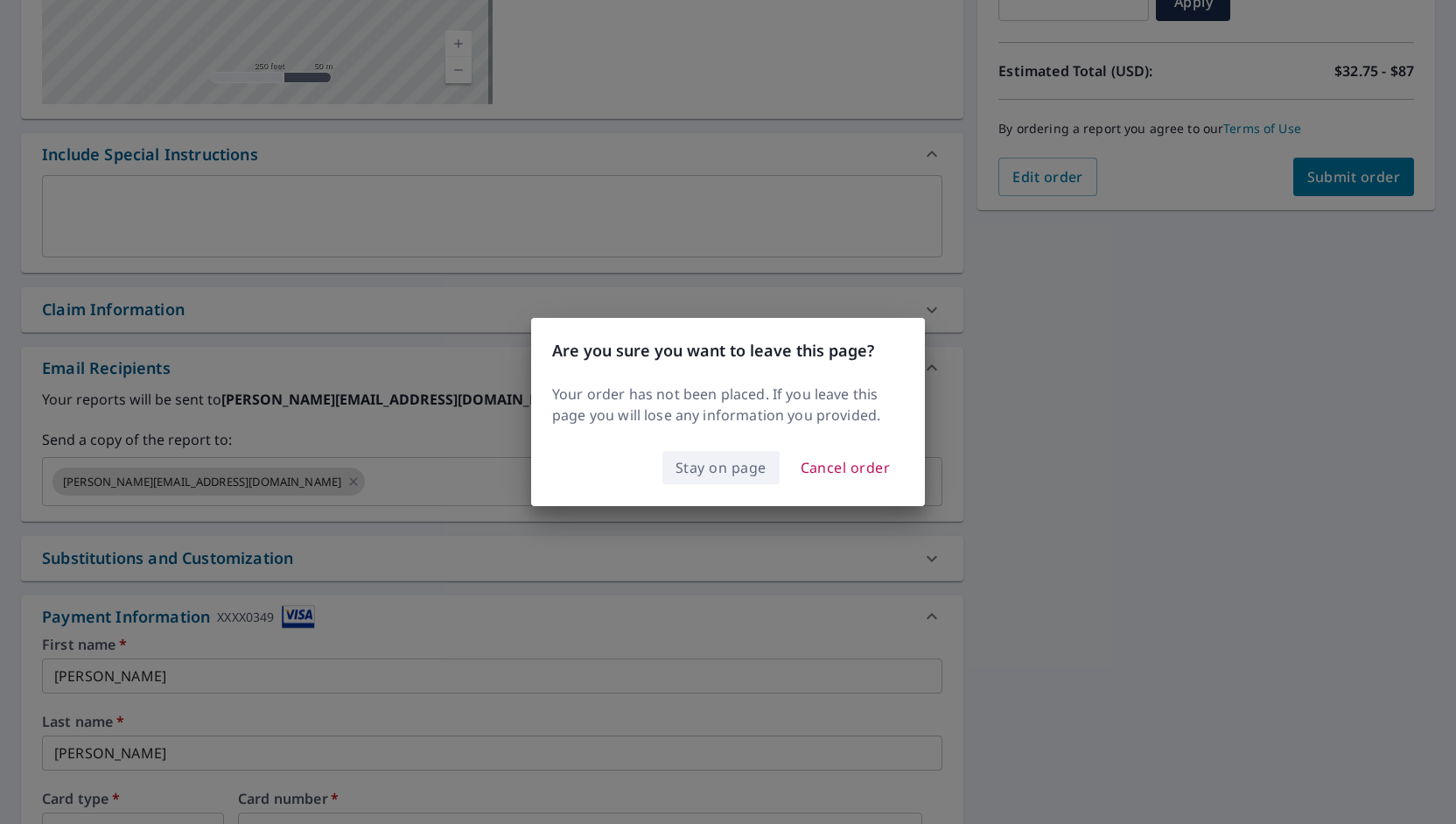
click at [712, 472] on span "Stay on page" at bounding box center [720, 467] width 91 height 25
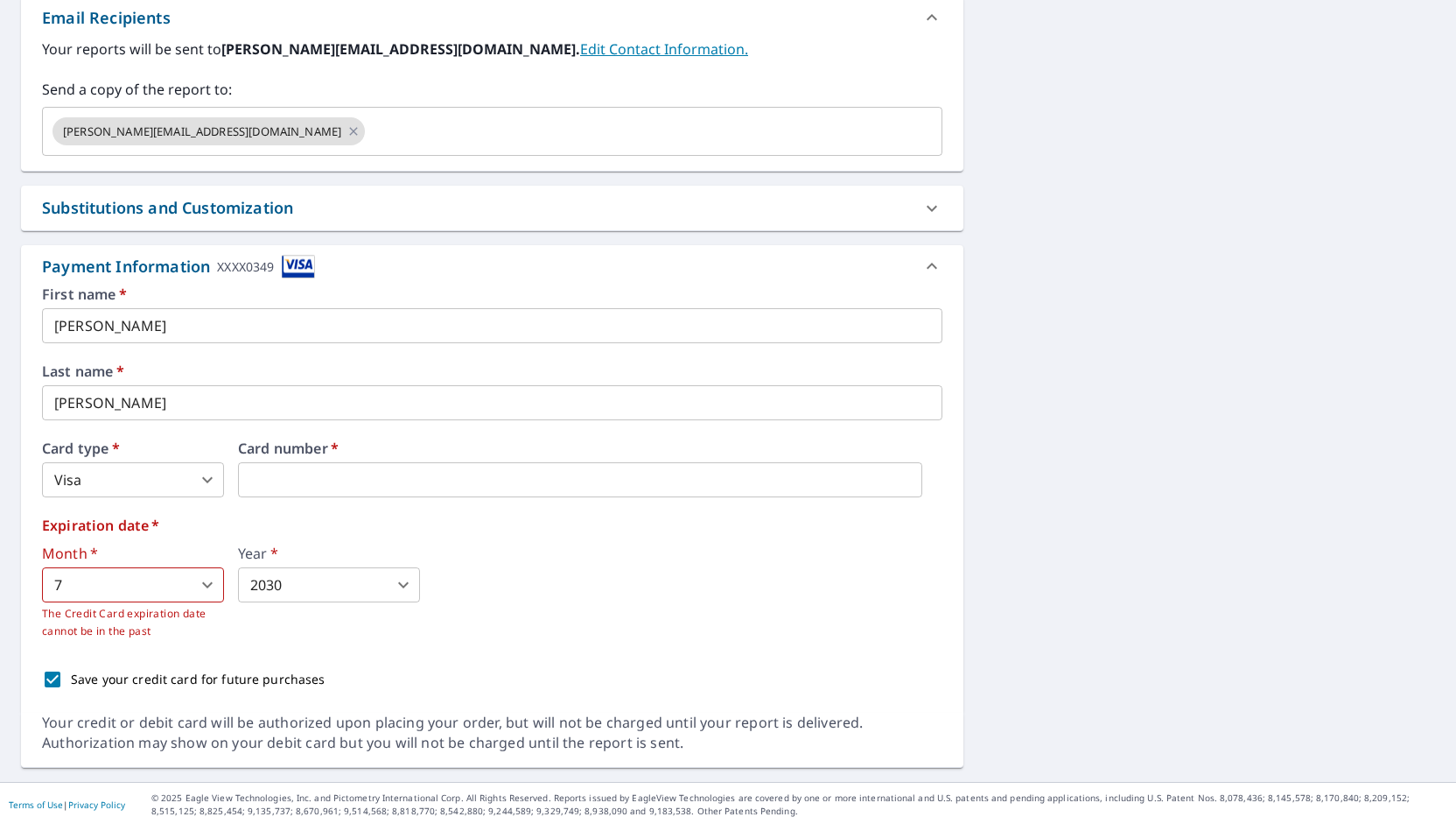
scroll to position [524, 0]
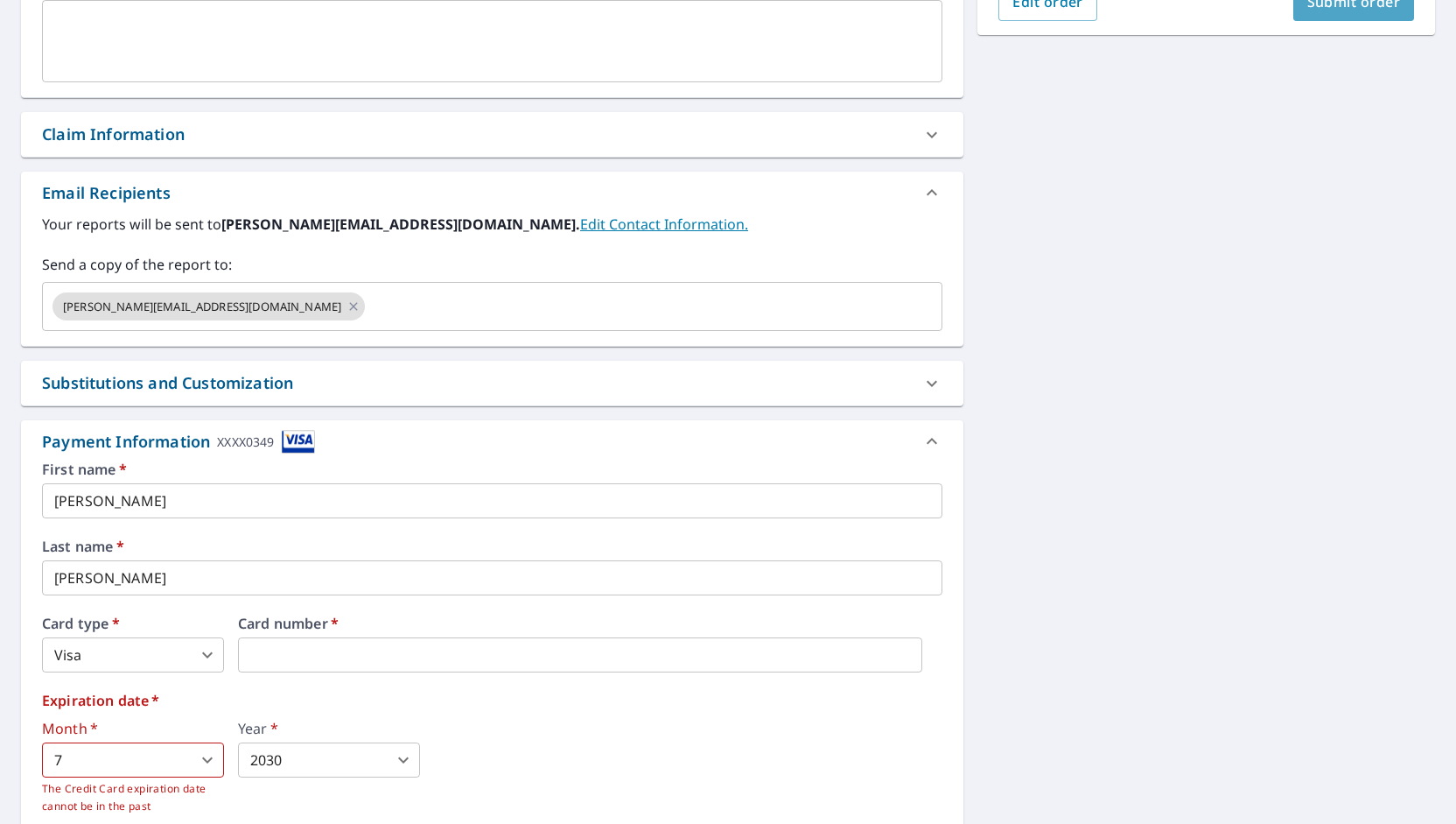
click at [1351, 11] on button "Submit order" at bounding box center [1354, 2] width 121 height 39
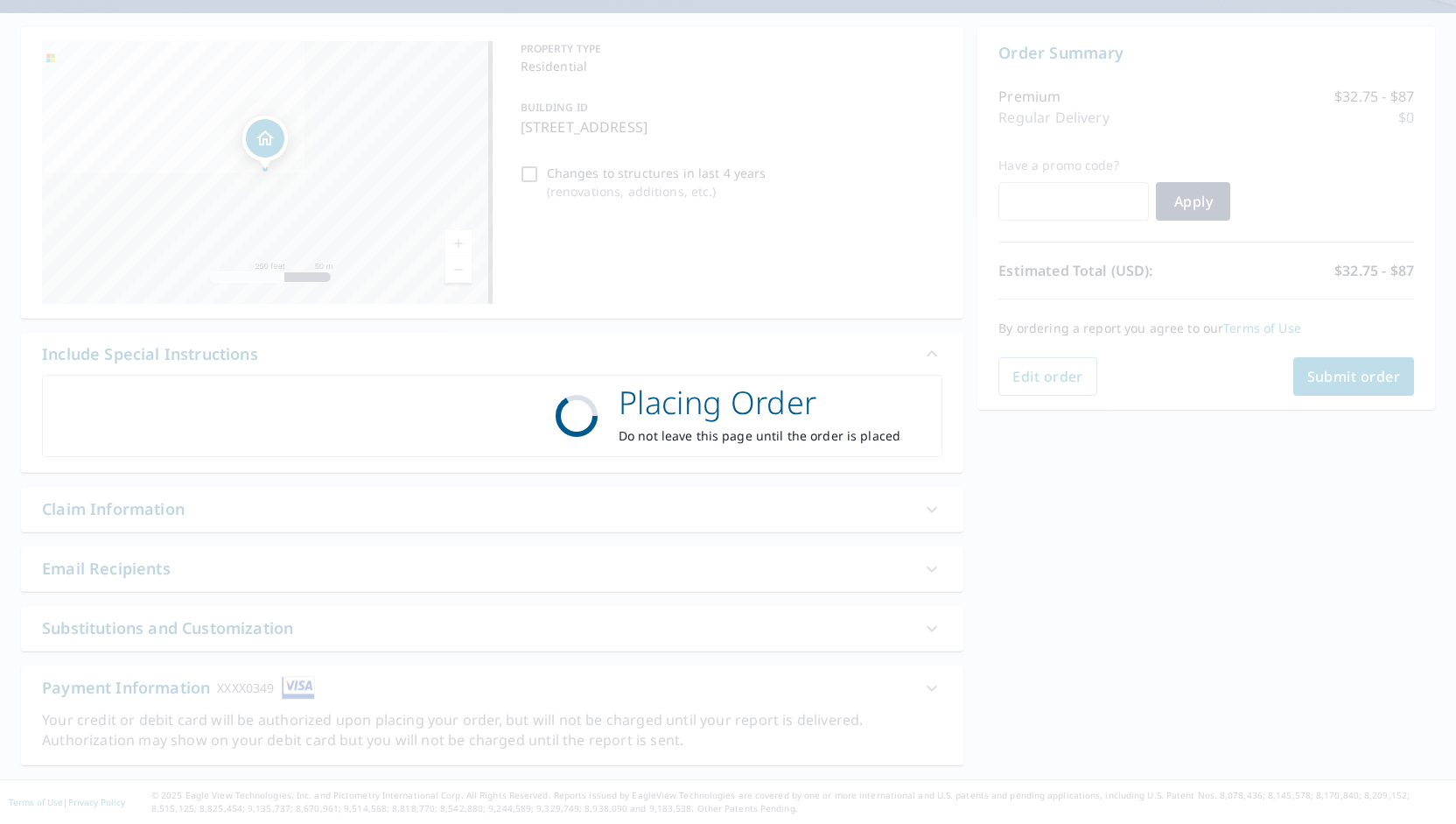
scroll to position [146, 0]
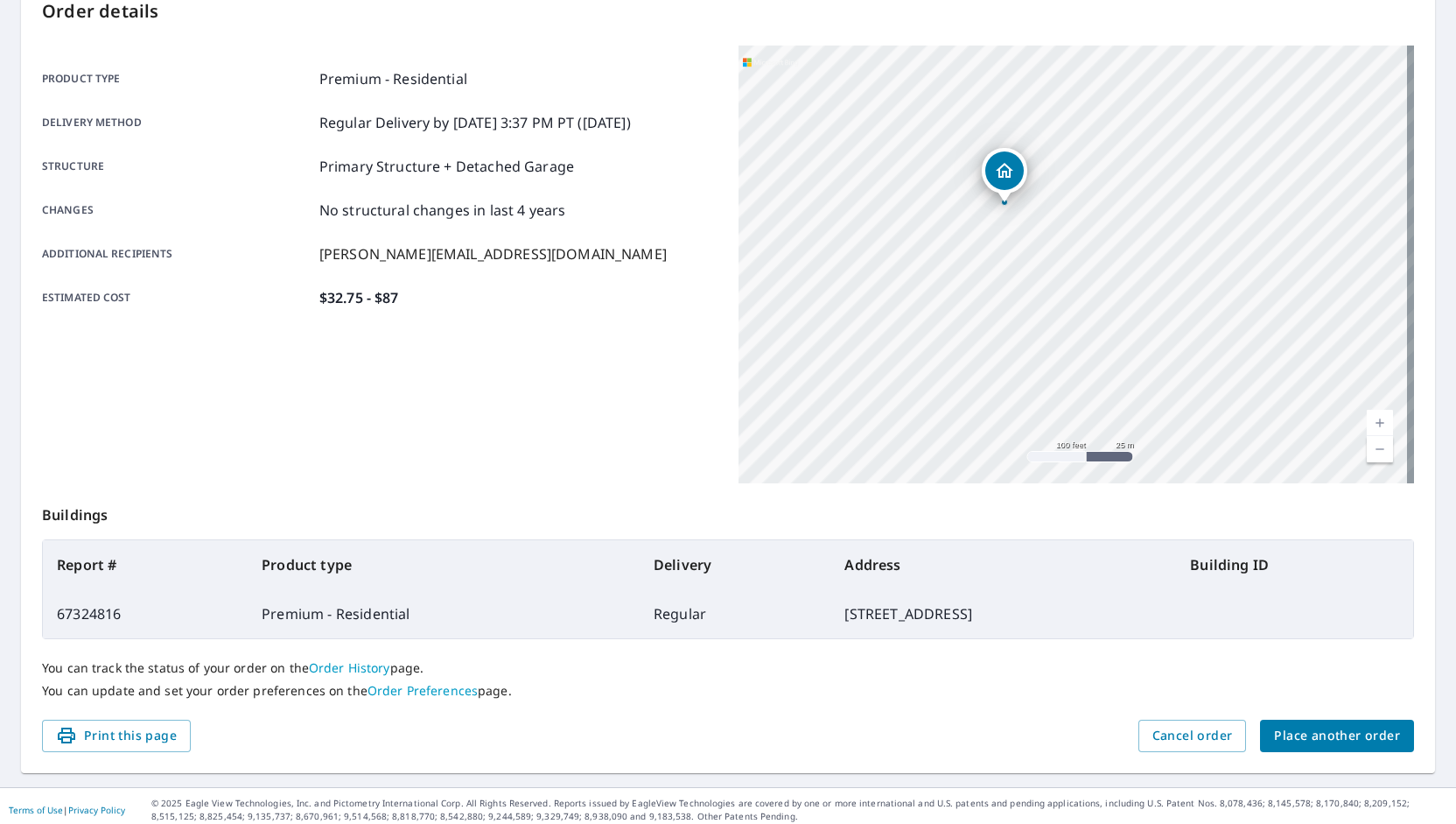
scroll to position [205, 0]
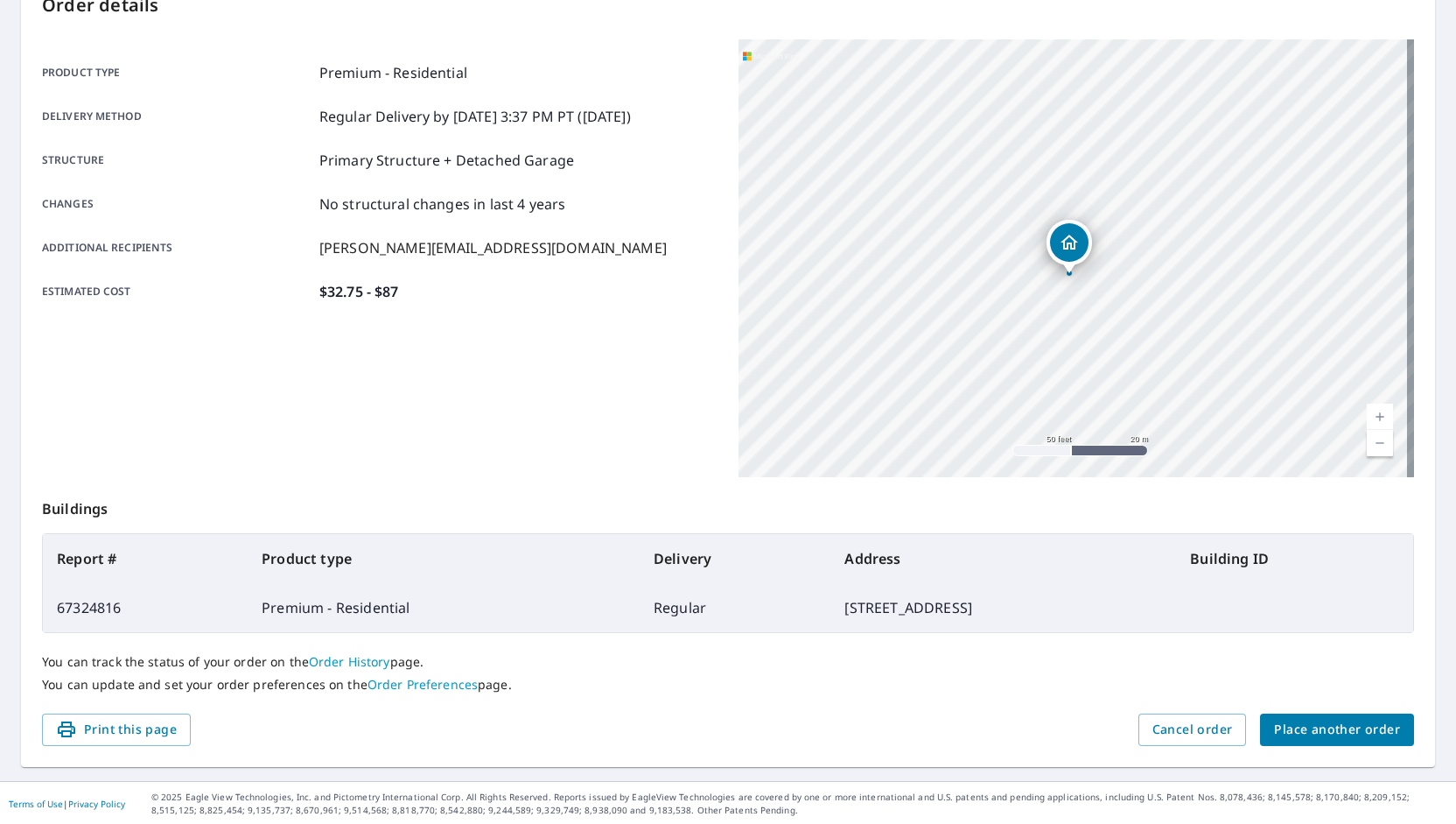
drag, startPoint x: 1074, startPoint y: 232, endPoint x: 965, endPoint y: 428, distance: 224.3
click at [965, 428] on div "3624 SE Tomahawk Dr Tecumseh, KS 66542" at bounding box center [1075, 259] width 675 height 438
drag, startPoint x: 1145, startPoint y: 329, endPoint x: 1030, endPoint y: 335, distance: 115.2
click at [1030, 335] on div "3624 SE Tomahawk Dr Tecumseh, KS 66542" at bounding box center [1075, 259] width 675 height 438
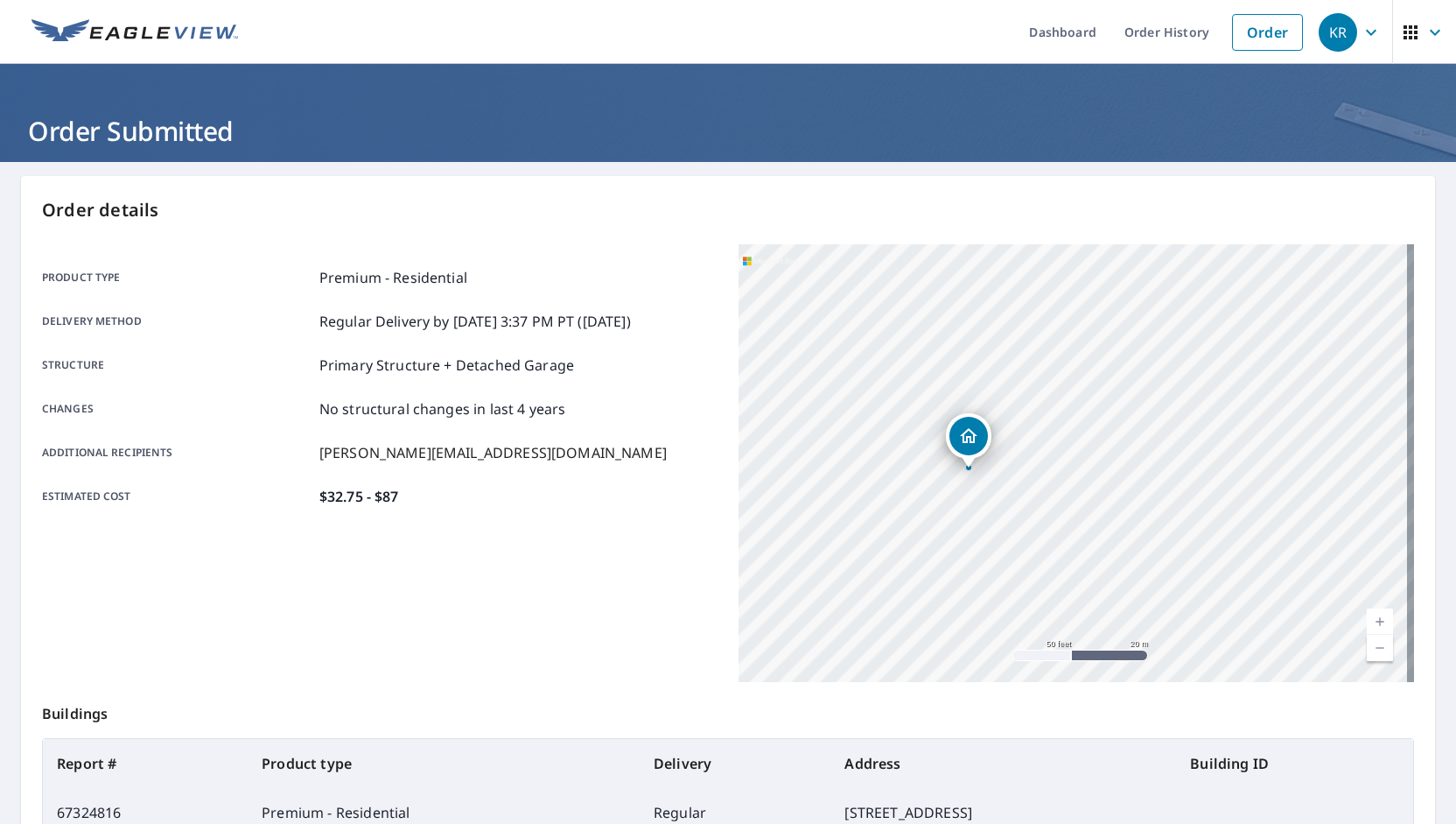
scroll to position [0, 0]
click at [1361, 31] on icon "button" at bounding box center [1371, 32] width 21 height 21
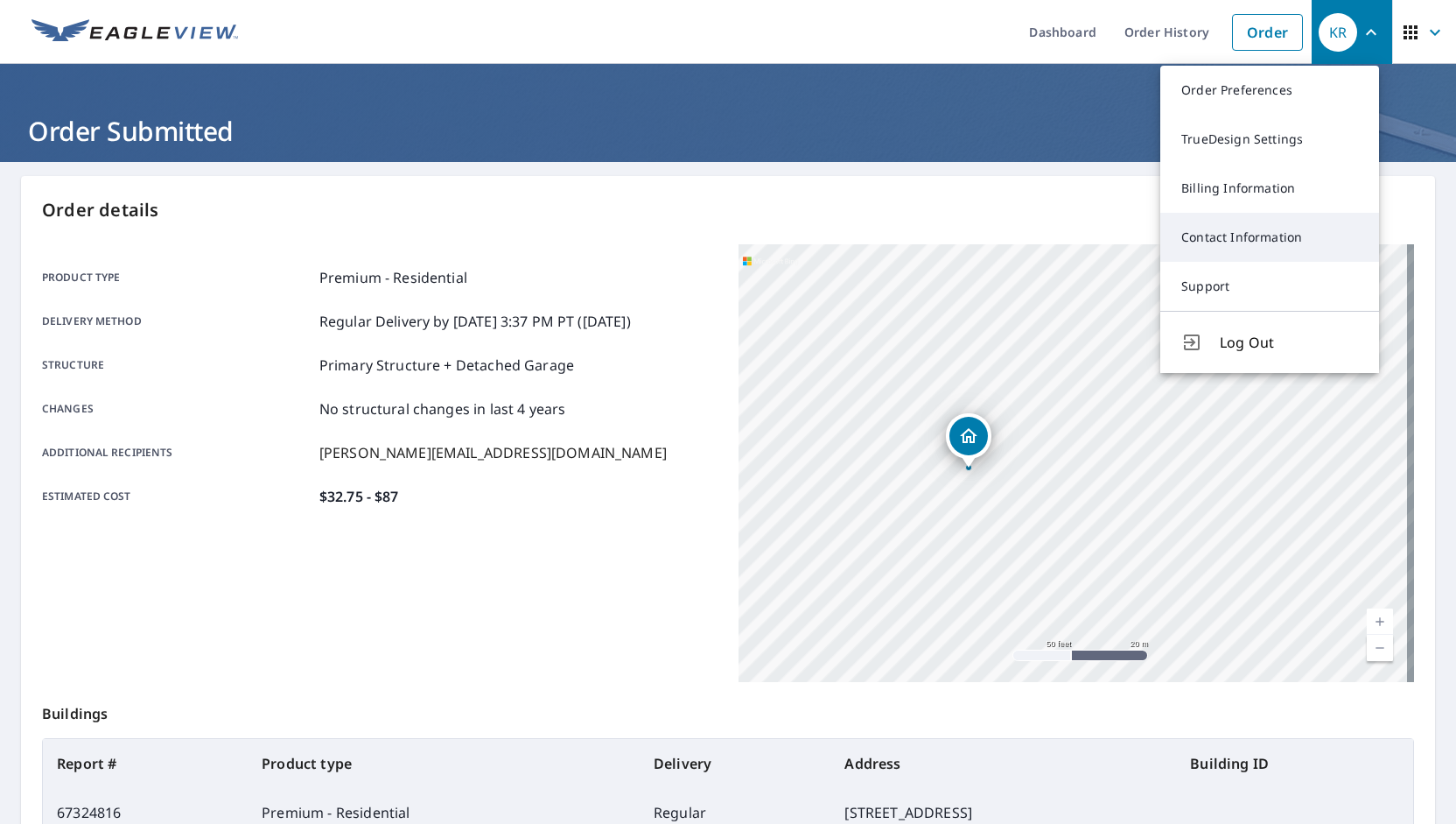
click at [1240, 242] on link "Contact Information" at bounding box center [1269, 238] width 219 height 49
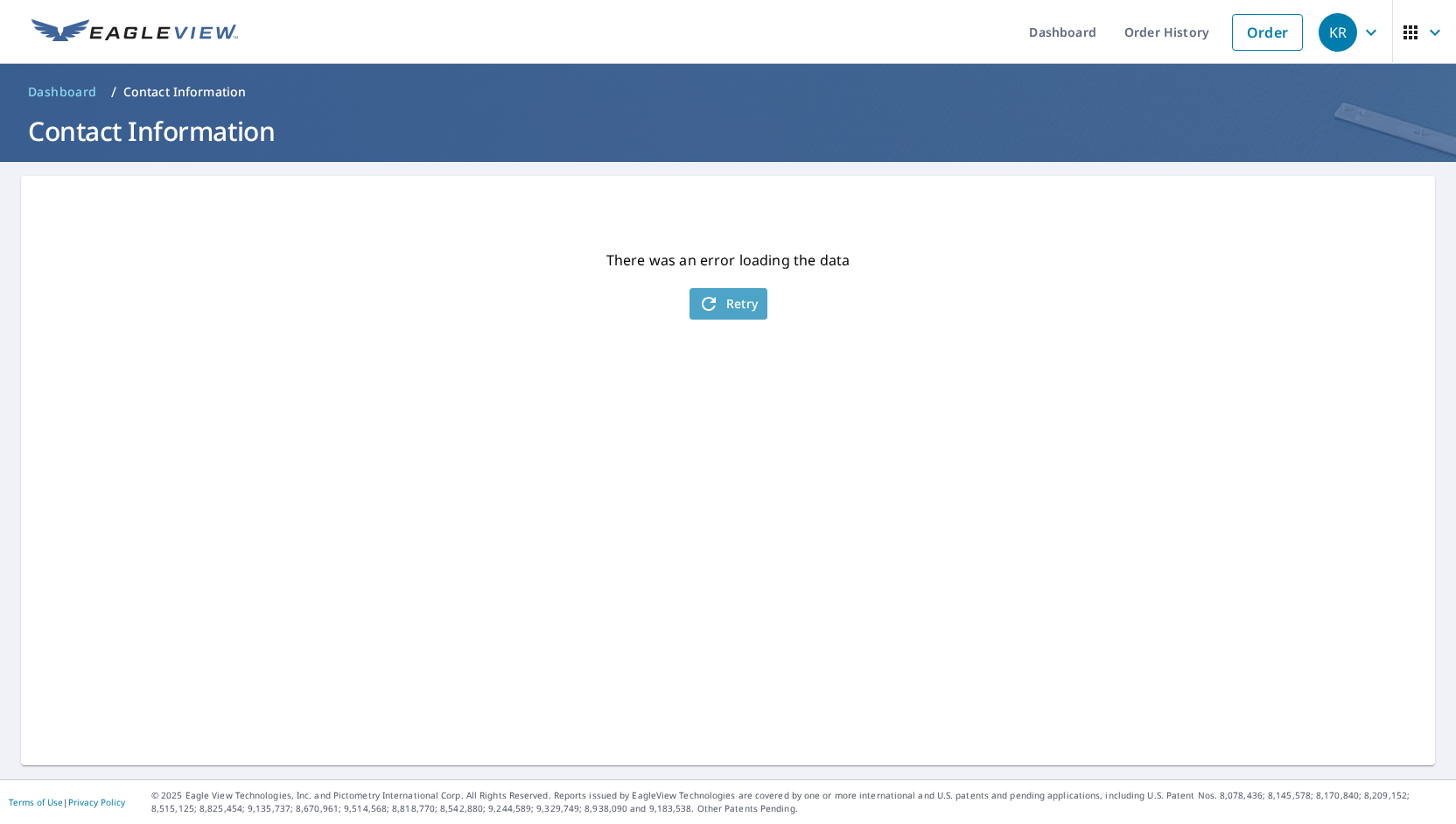
click at [728, 309] on span "Retry" at bounding box center [728, 304] width 61 height 21
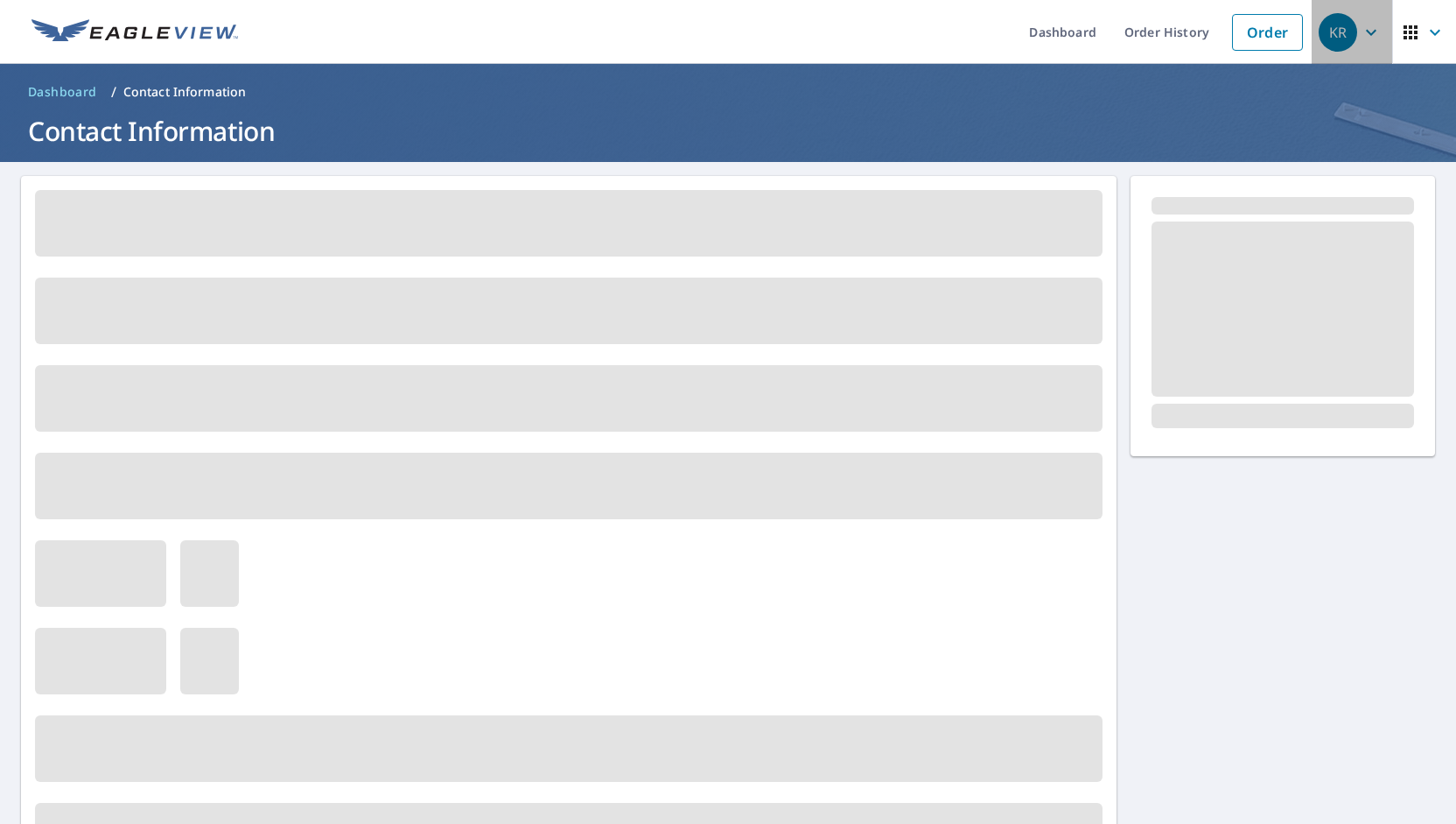
click at [1328, 35] on div "KR" at bounding box center [1337, 32] width 39 height 39
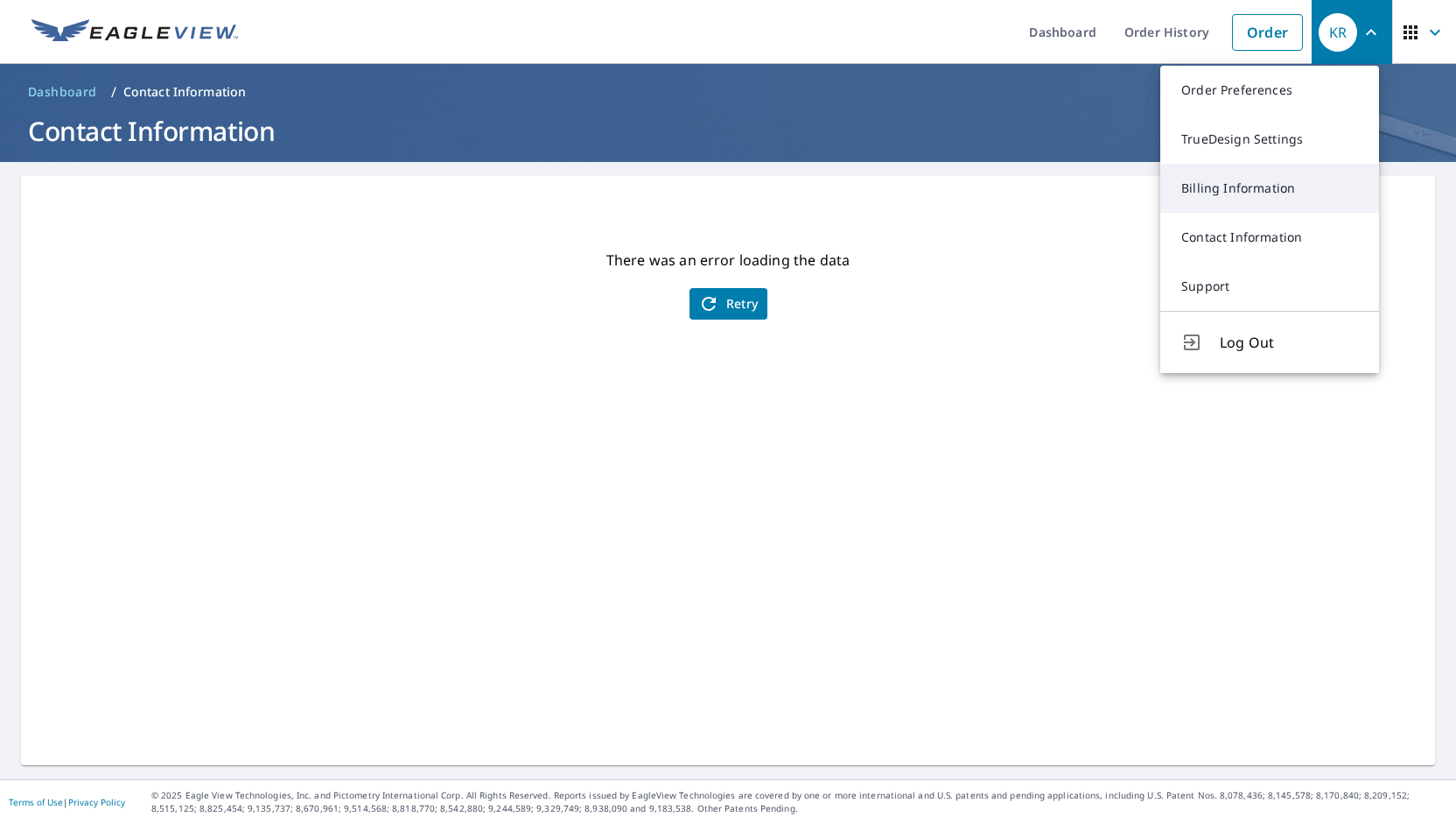
click at [1269, 190] on link "Billing Information" at bounding box center [1269, 188] width 219 height 49
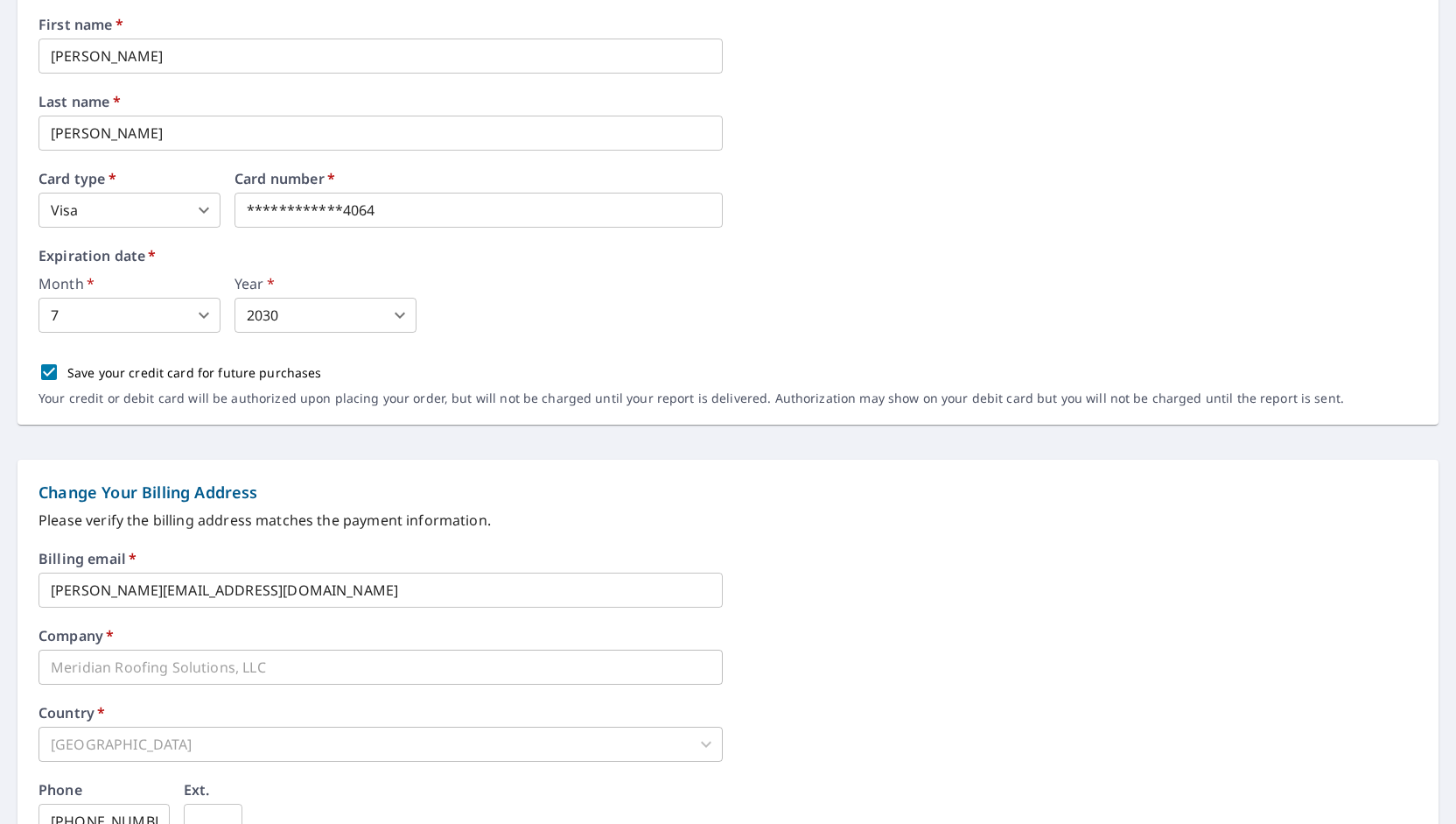
scroll to position [350, 0]
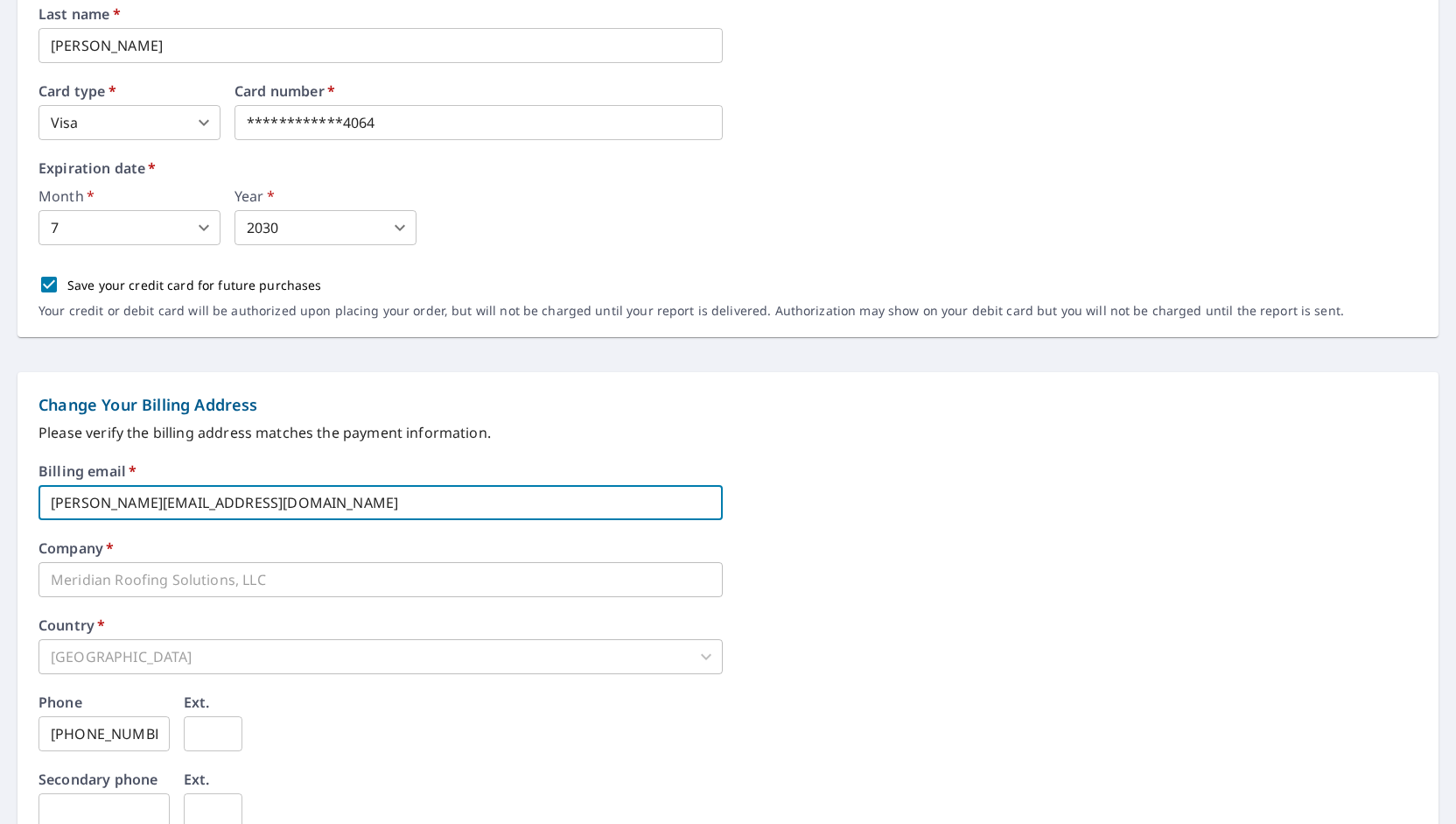
click at [215, 500] on input "keith@meridianroofingks.com" at bounding box center [381, 502] width 684 height 35
click at [219, 503] on input "keith@meridianroofingks.com" at bounding box center [381, 502] width 684 height 35
type input "keith@meridianroof.com"
click at [864, 570] on div "Company   * Meridian Roofing Solutions, LLC ​" at bounding box center [728, 568] width 1378 height 56
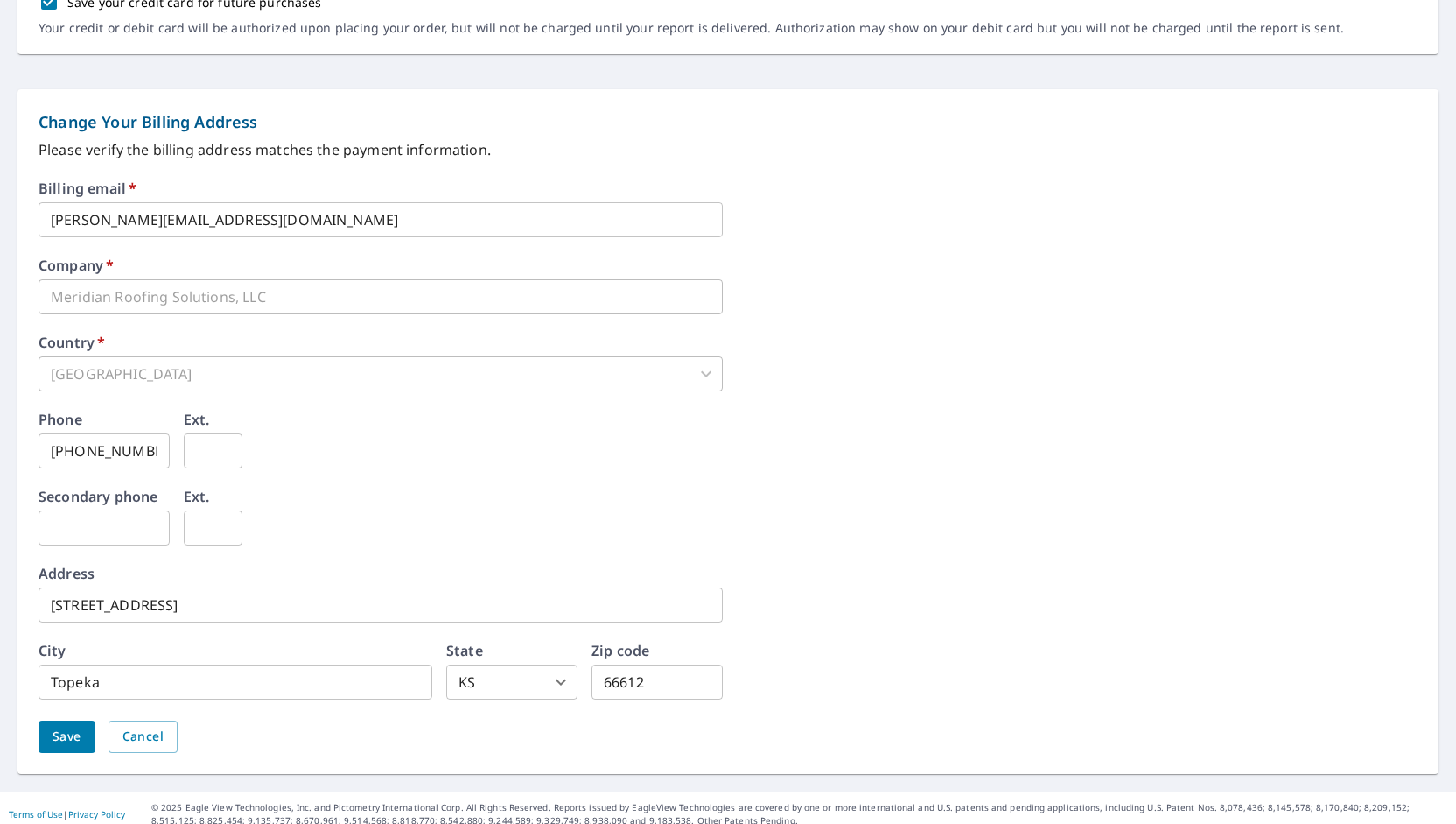
scroll to position [644, 0]
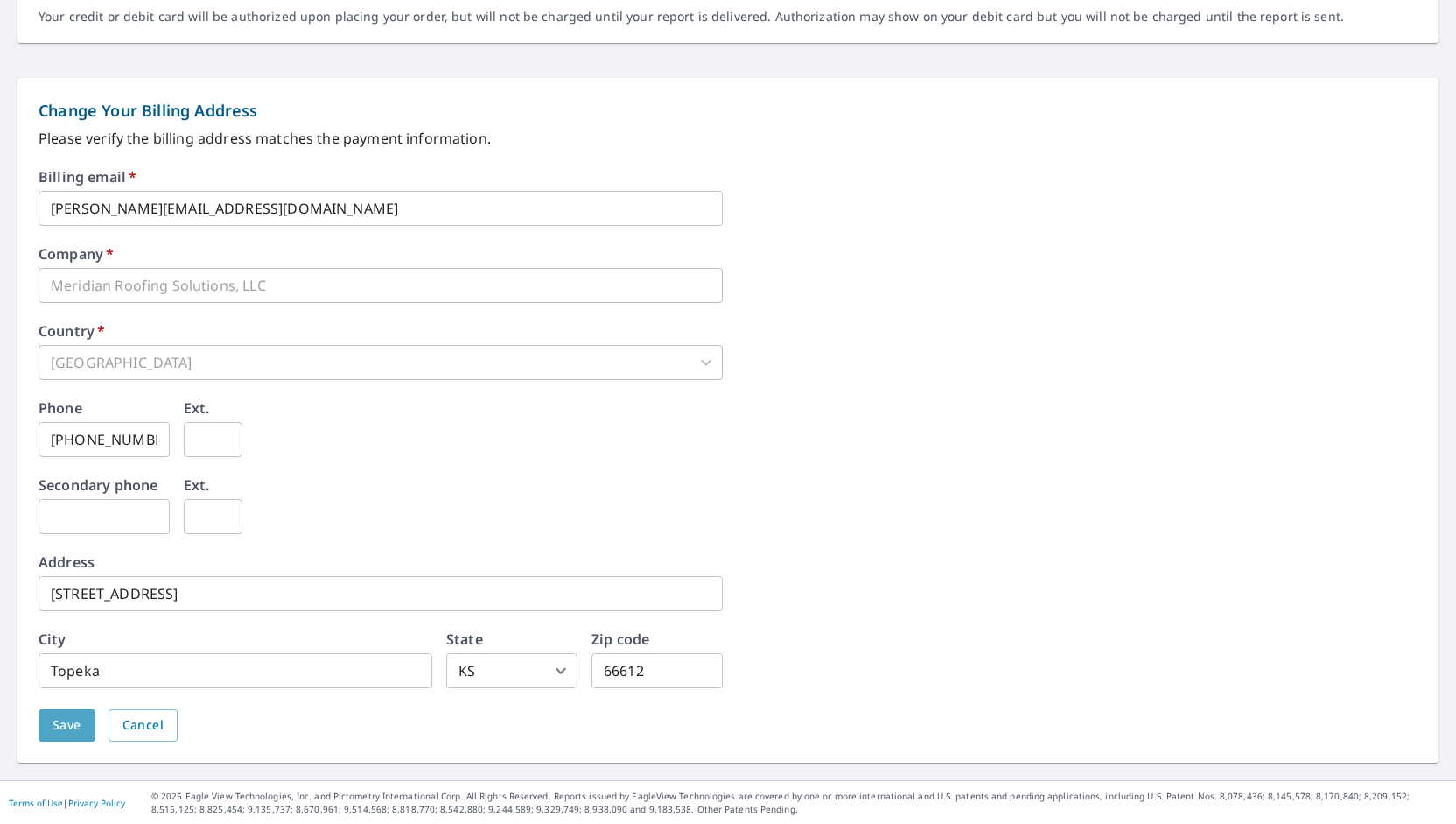
click at [64, 729] on span "Save" at bounding box center [66, 725] width 28 height 22
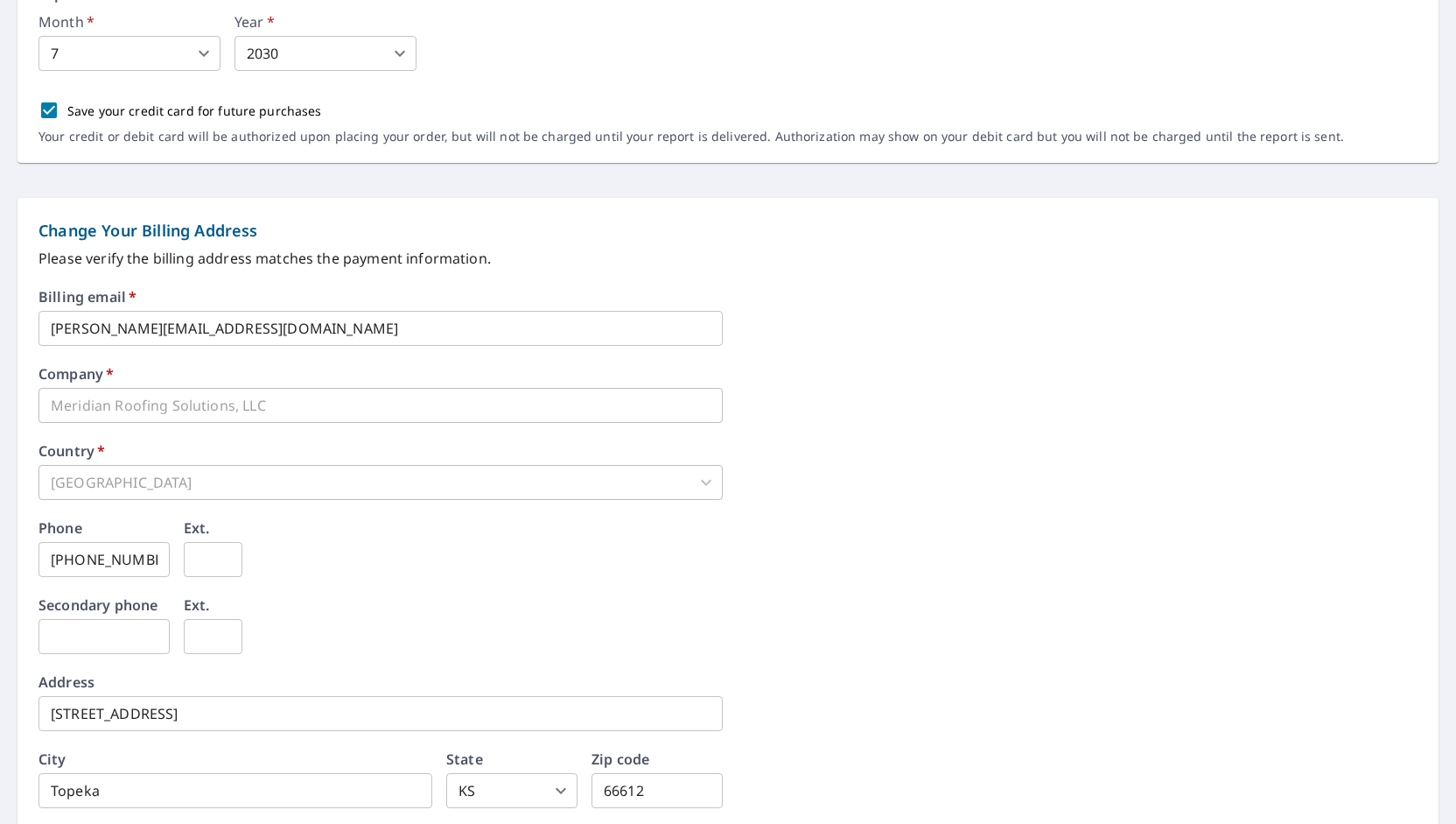
scroll to position [686, 0]
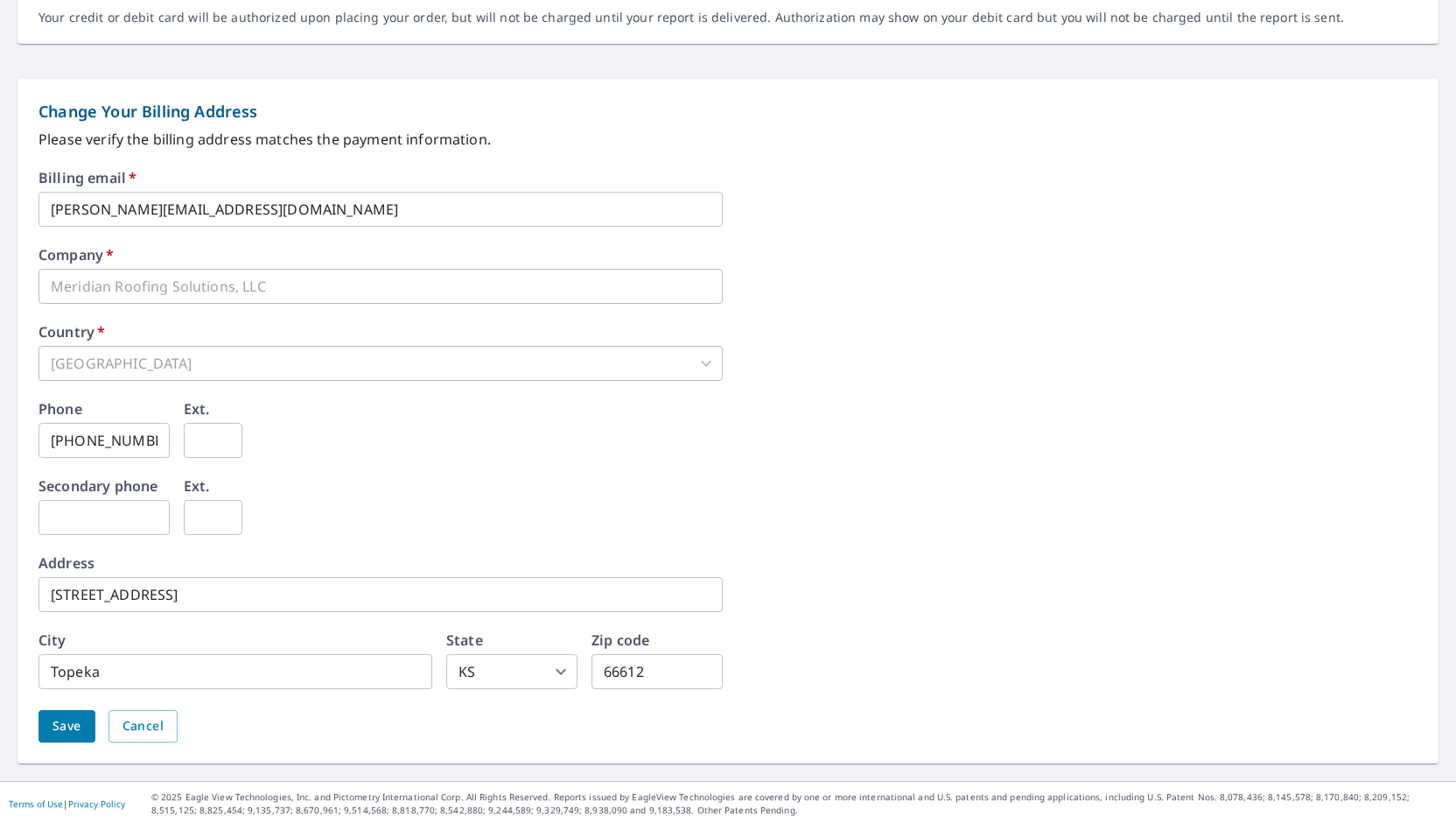
click at [56, 728] on span "Save" at bounding box center [66, 725] width 28 height 22
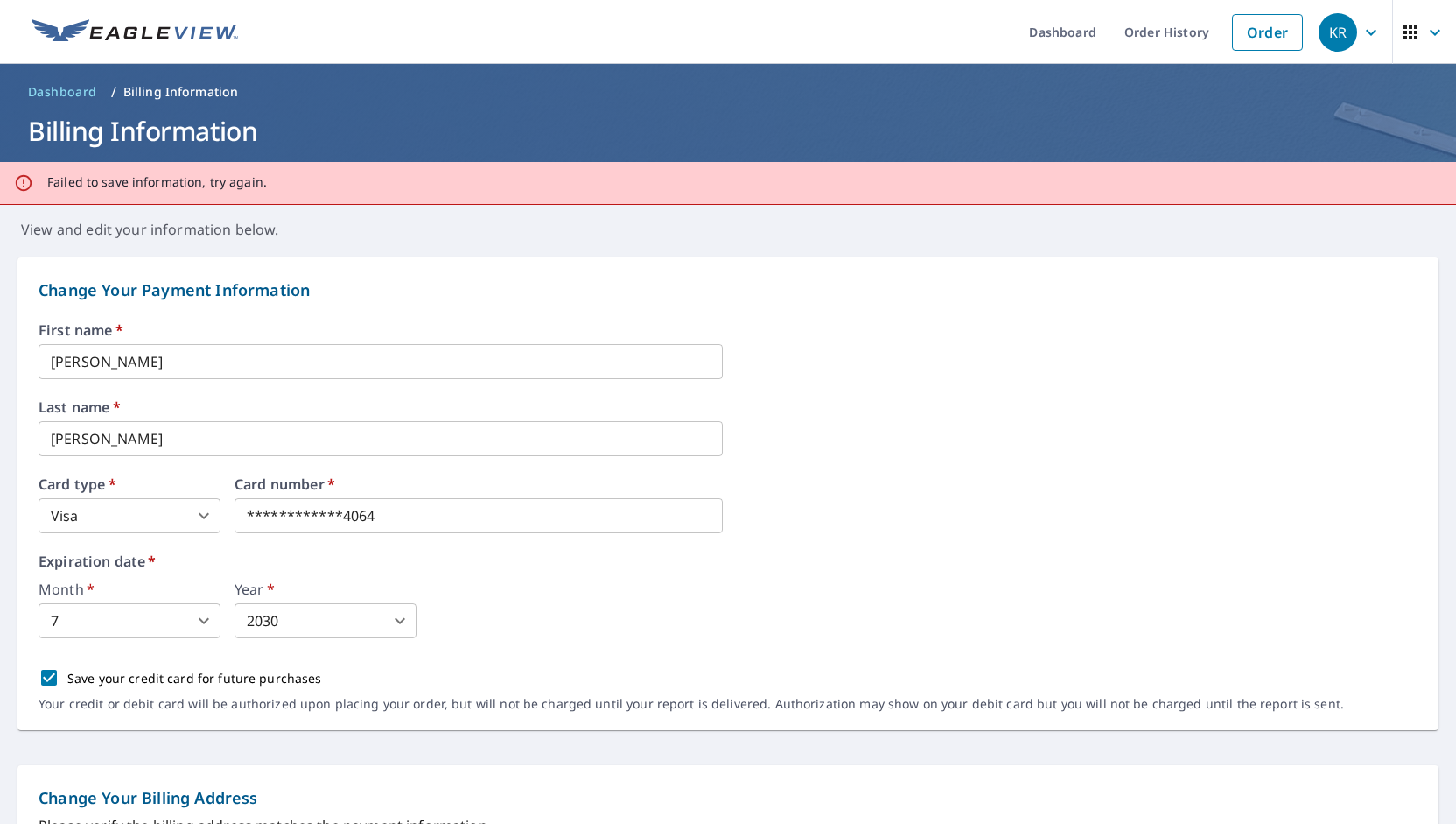
scroll to position [0, 0]
click at [1361, 40] on icon "button" at bounding box center [1371, 32] width 21 height 21
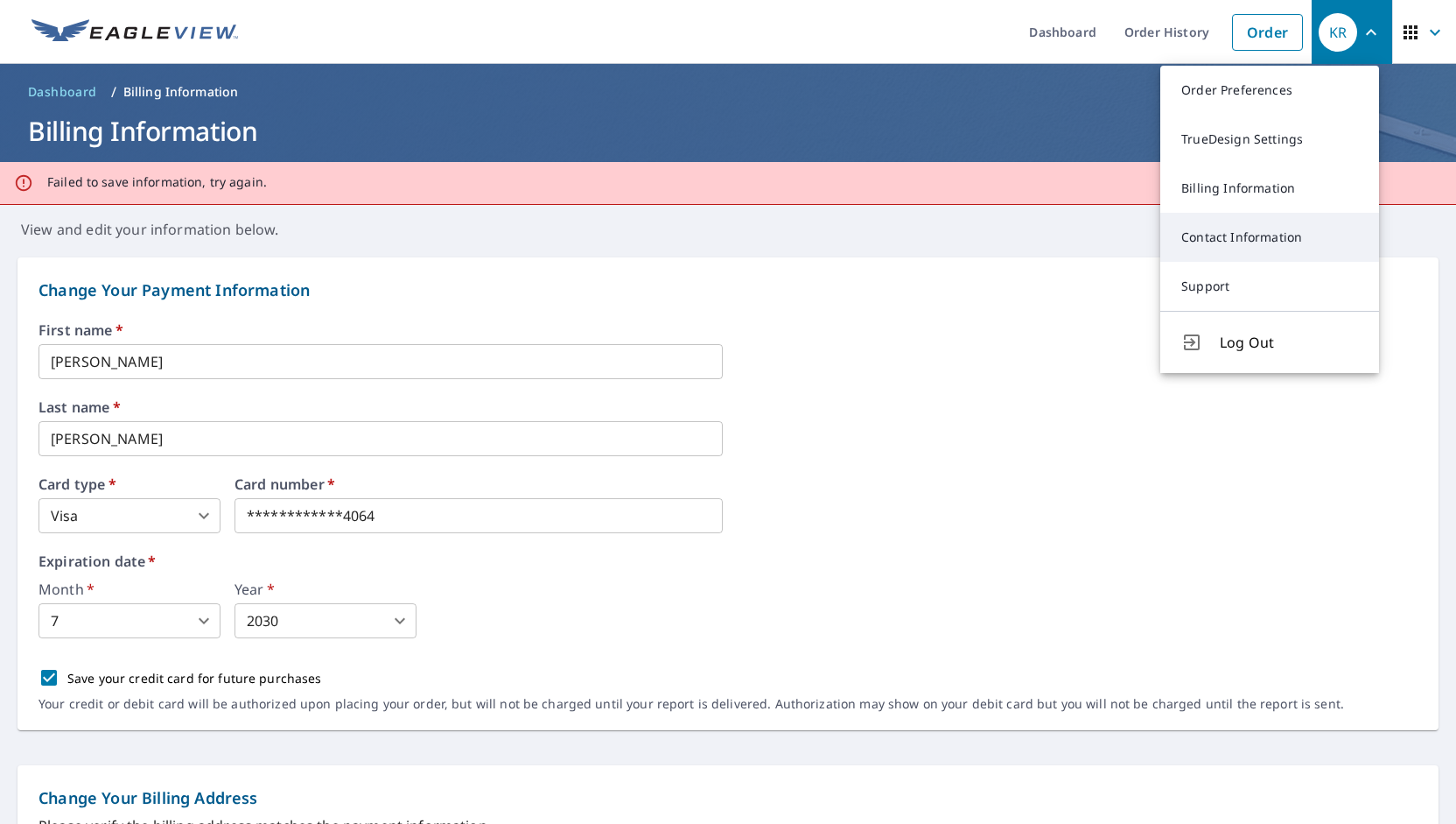
click at [1252, 232] on link "Contact Information" at bounding box center [1269, 238] width 219 height 49
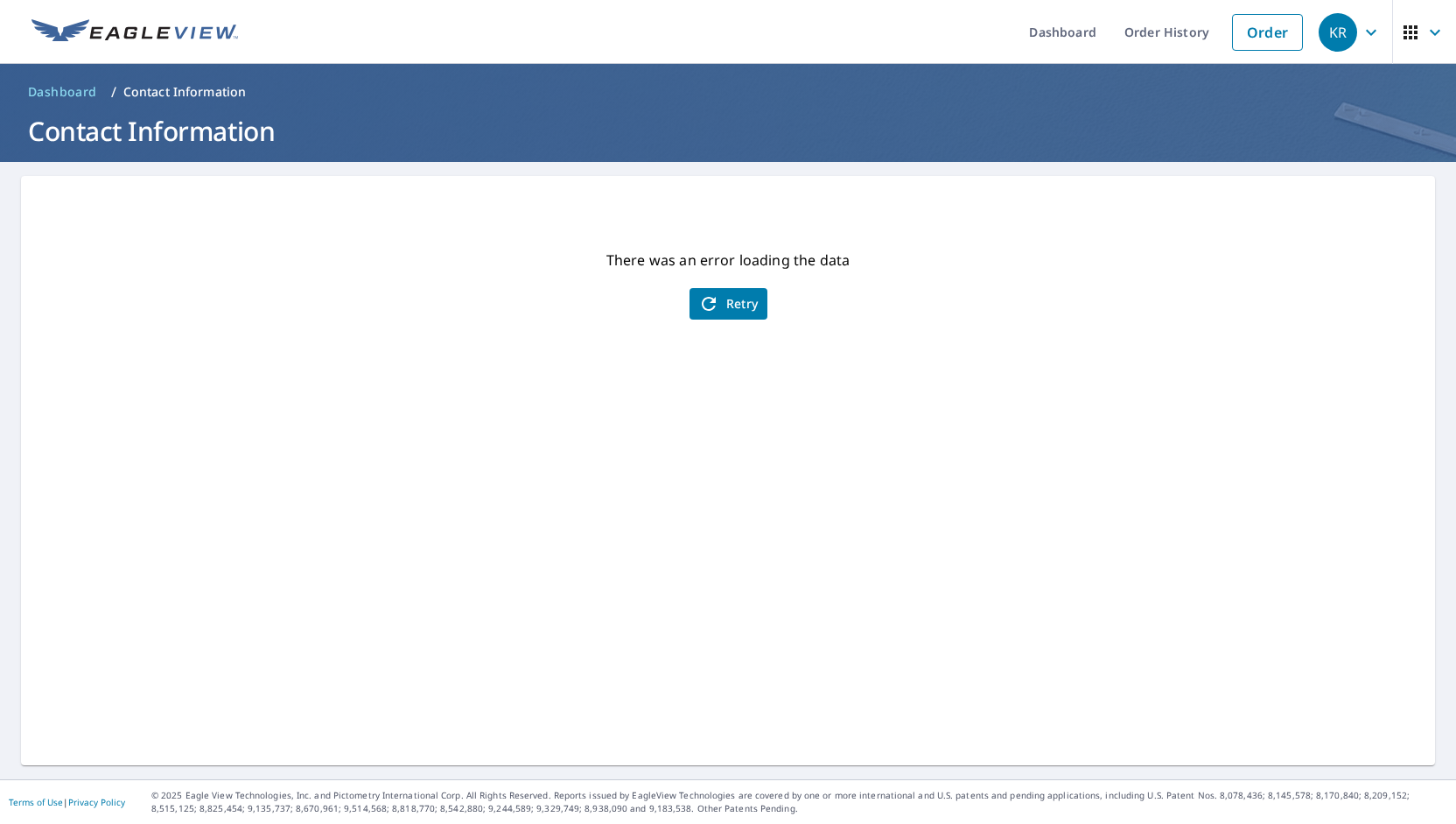
click at [1370, 32] on span "KR" at bounding box center [1351, 32] width 66 height 42
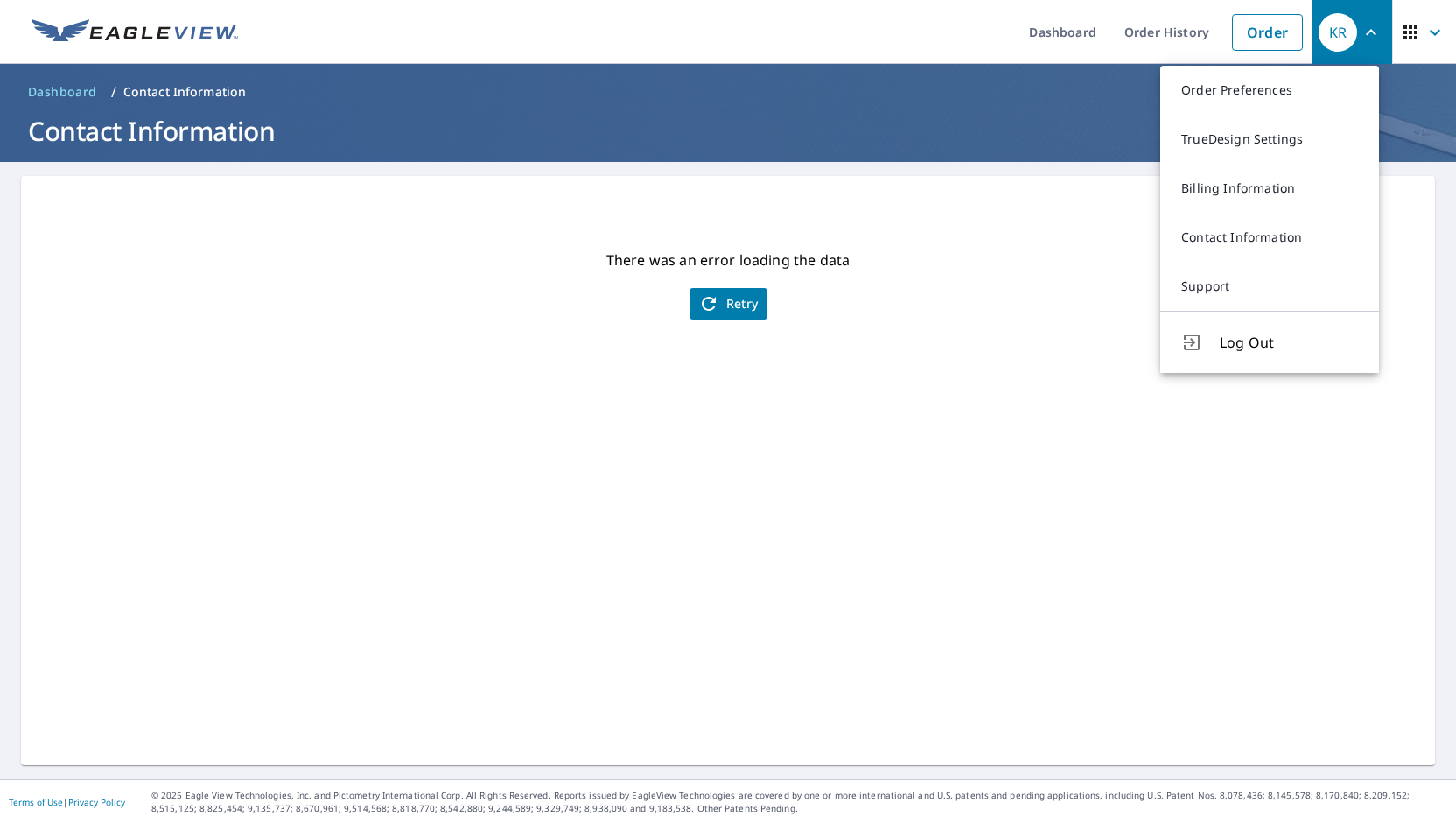
click at [731, 100] on ol "Dashboard / Contact Information" at bounding box center [727, 92] width 1413 height 28
